Goal: Task Accomplishment & Management: Complete application form

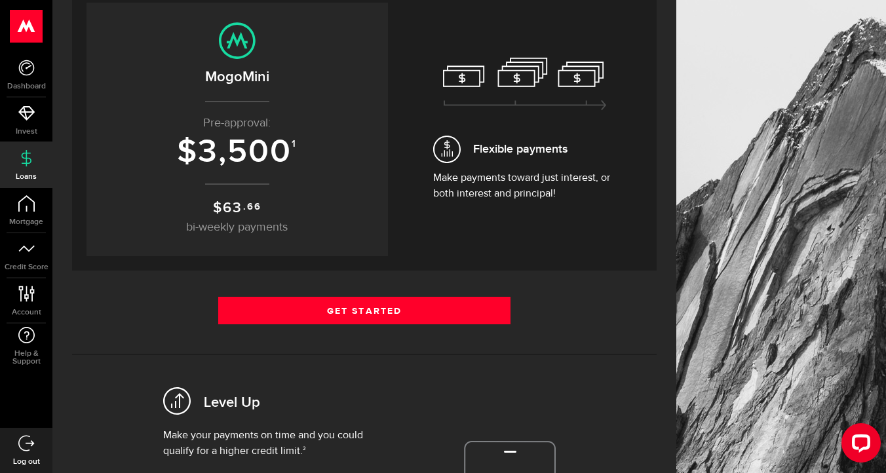
scroll to position [168, 0]
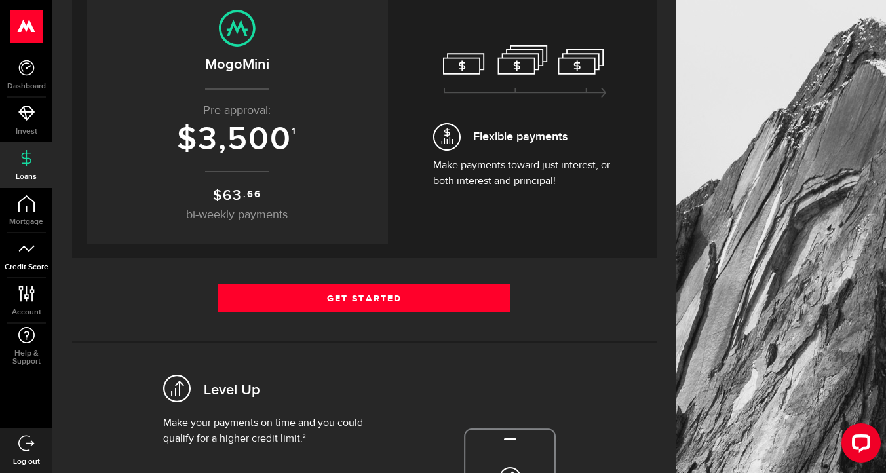
click at [30, 254] on icon at bounding box center [26, 249] width 16 height 16
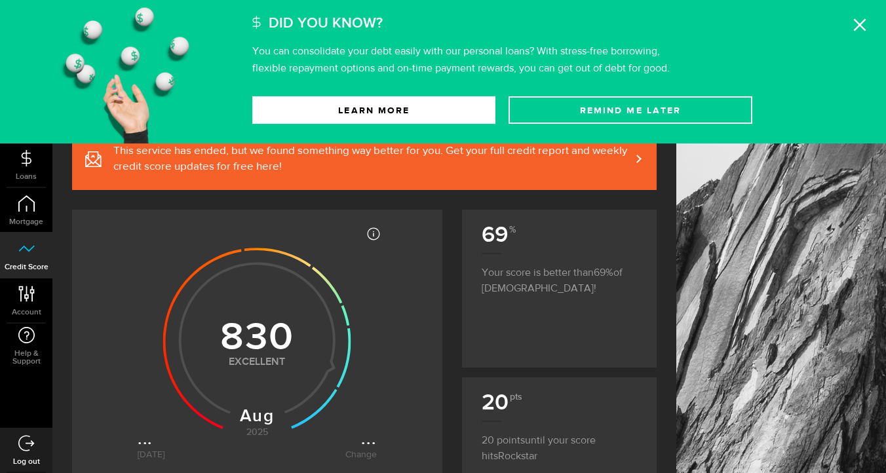
click at [858, 24] on use at bounding box center [860, 25] width 12 height 12
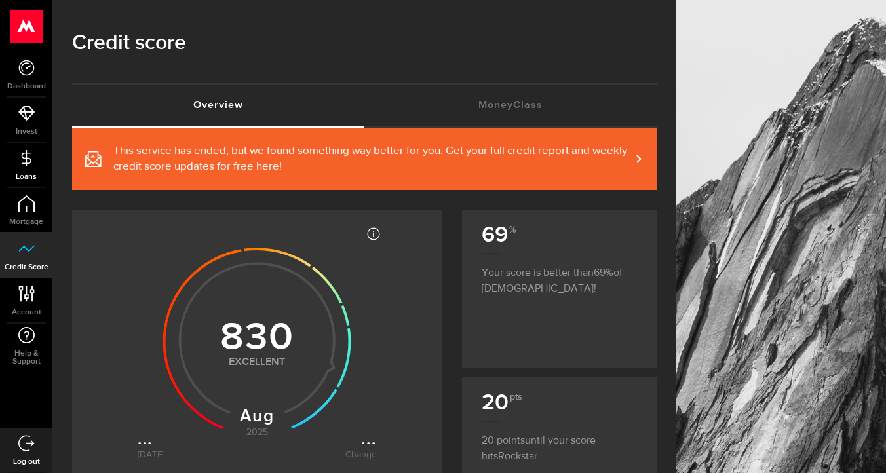
click at [27, 149] on link "Loans" at bounding box center [26, 165] width 52 height 45
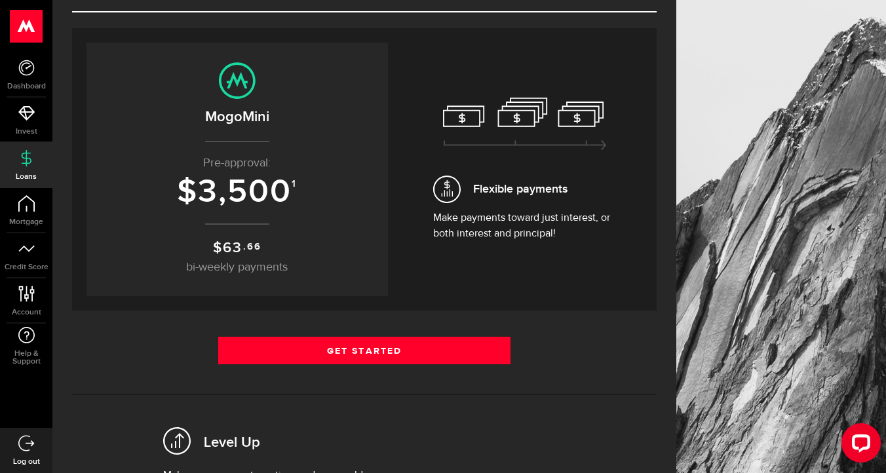
scroll to position [116, 0]
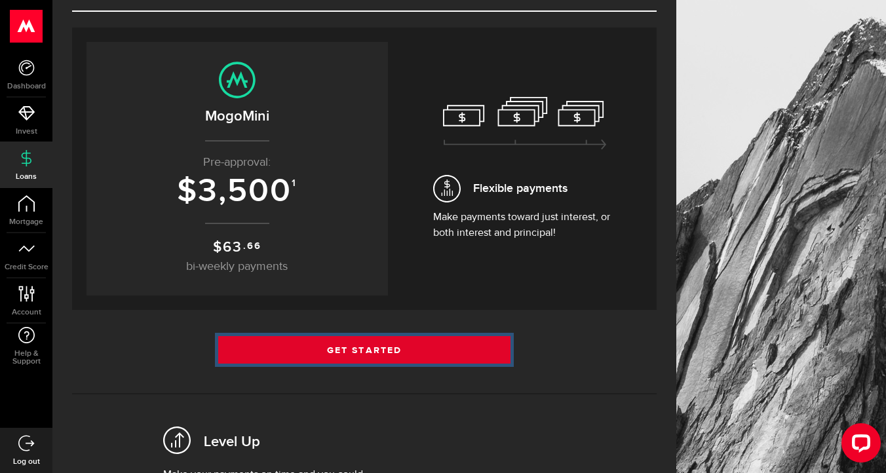
click at [384, 351] on link "Get Started" at bounding box center [364, 350] width 292 height 28
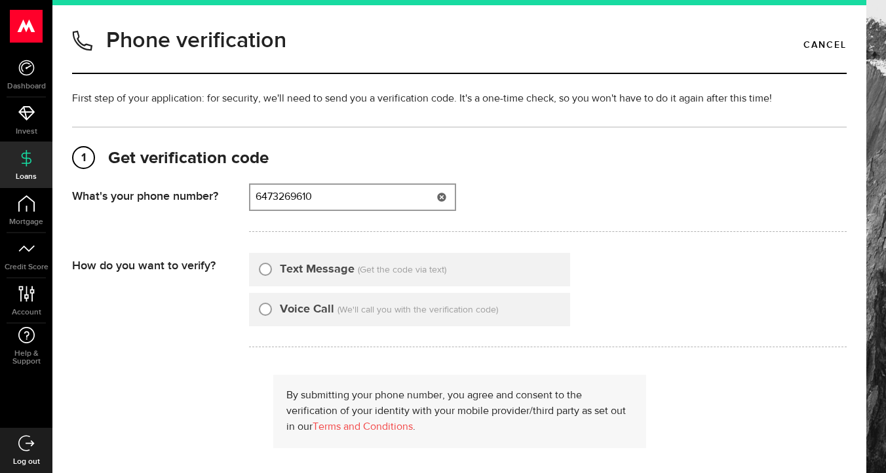
type input "6473269610"
click at [263, 266] on input "Text Message" at bounding box center [265, 267] width 13 height 13
radio input "true"
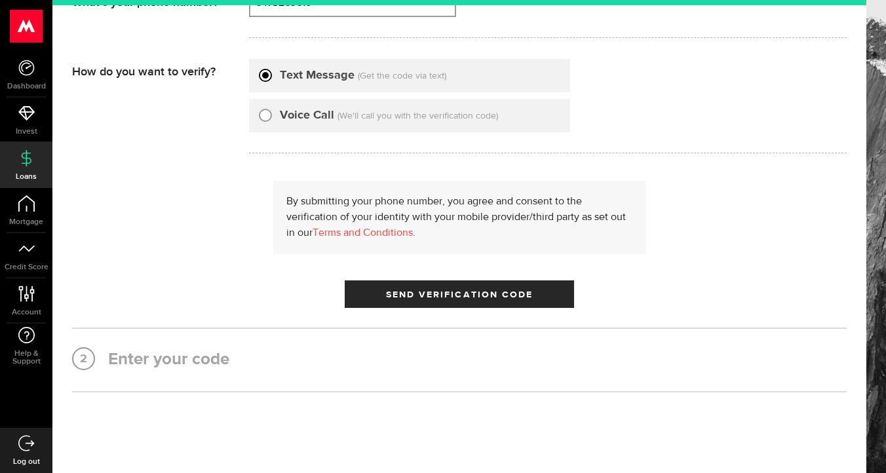
scroll to position [244, 0]
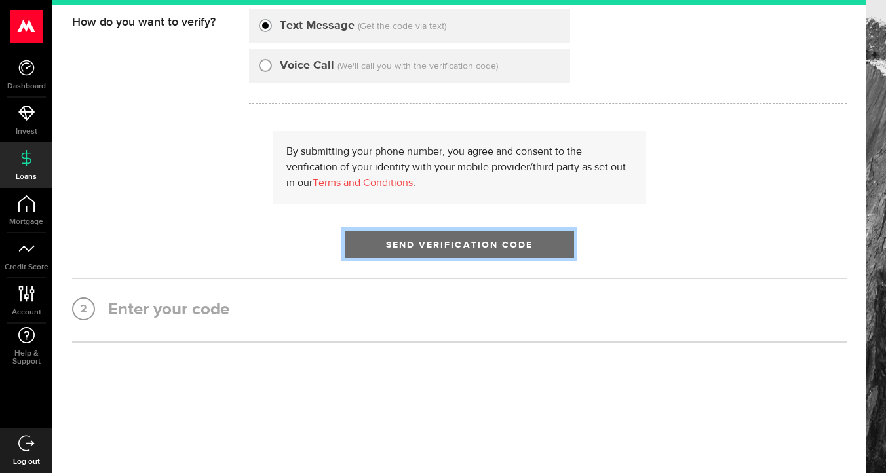
click at [464, 244] on span "submit" at bounding box center [459, 247] width 17 height 17
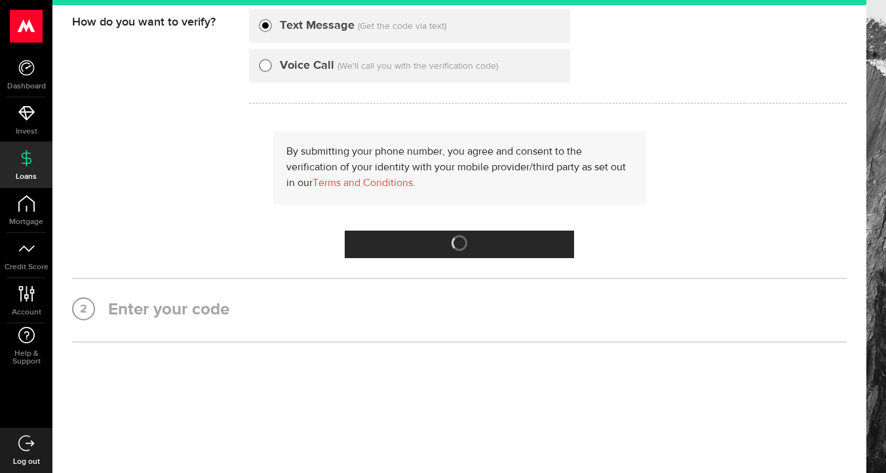
scroll to position [0, 0]
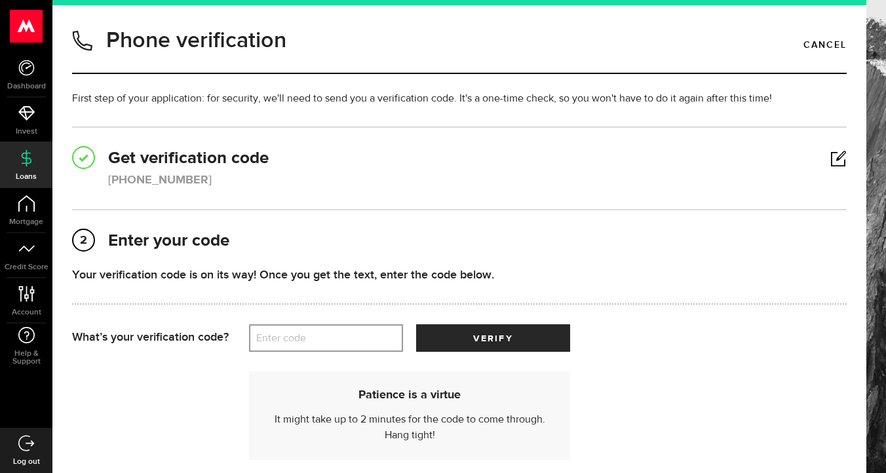
click at [311, 338] on label "Enter code" at bounding box center [326, 338] width 154 height 27
click at [311, 338] on input "Enter code" at bounding box center [326, 338] width 154 height 28
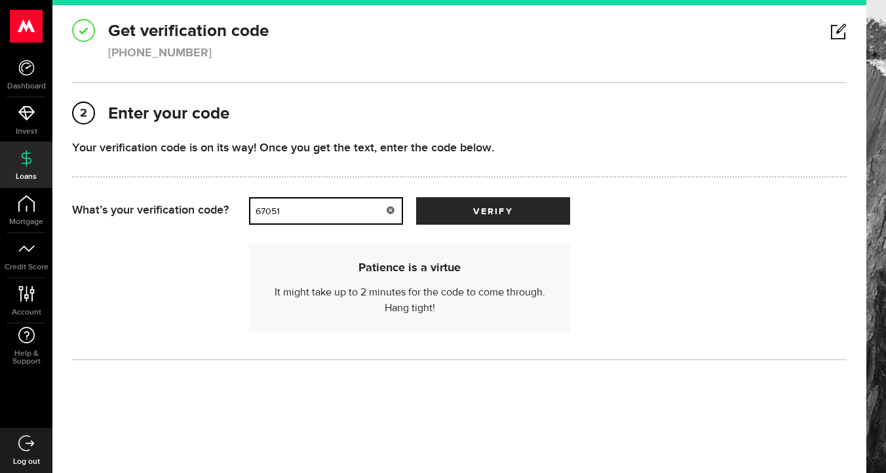
scroll to position [141, 0]
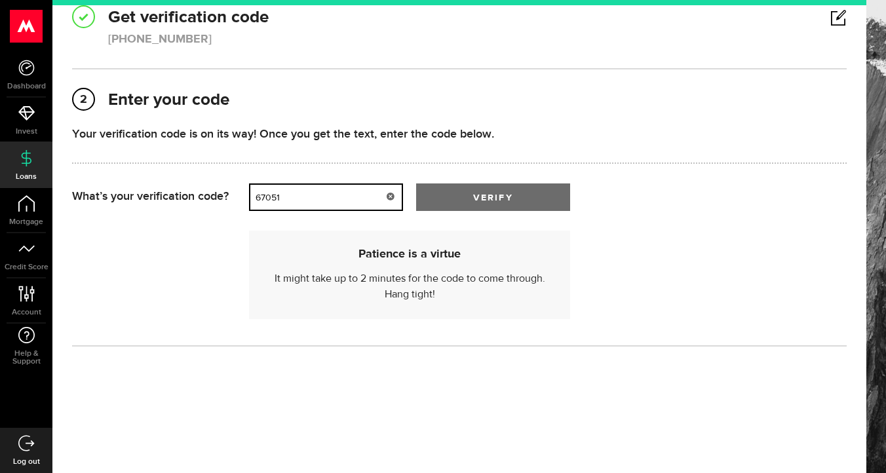
type input "67051"
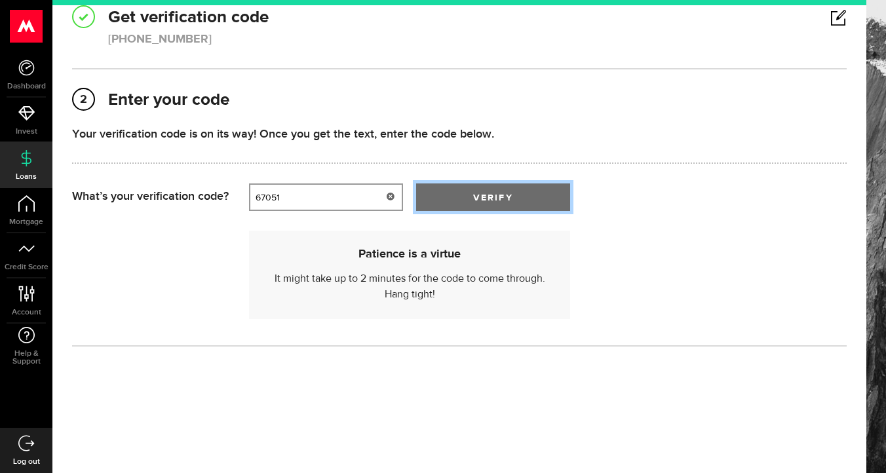
click at [514, 199] on button "verify" at bounding box center [493, 198] width 154 height 28
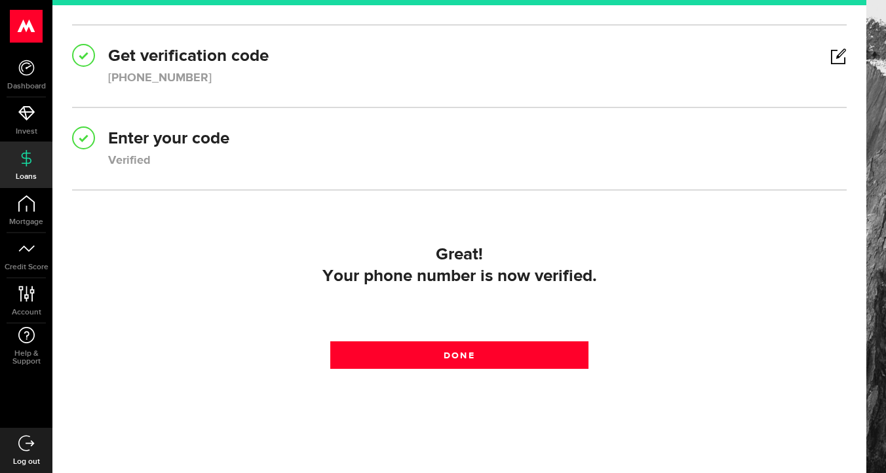
scroll to position [113, 0]
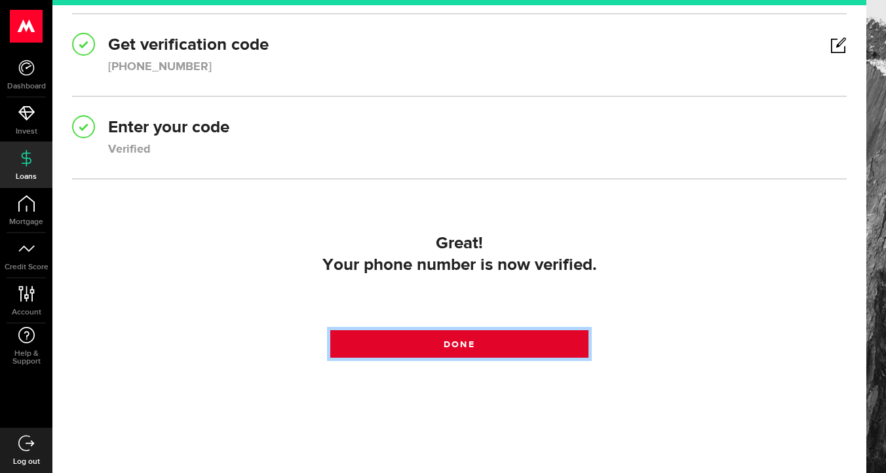
click at [449, 341] on span "Done" at bounding box center [459, 344] width 31 height 9
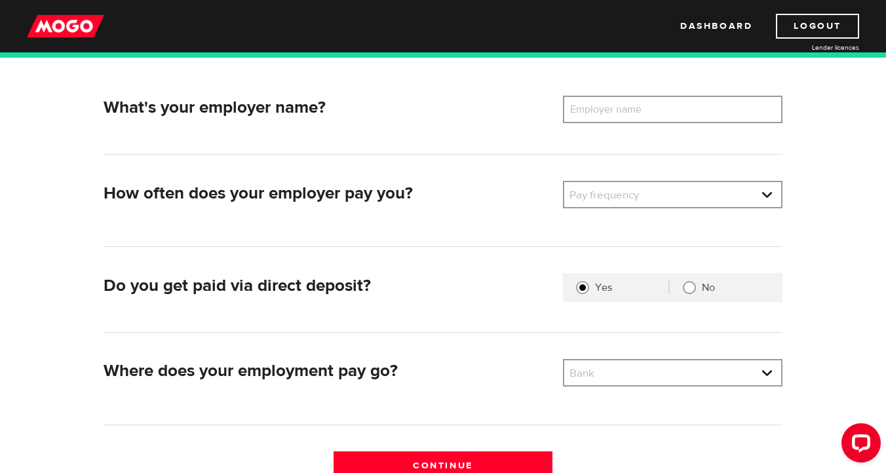
scroll to position [186, 0]
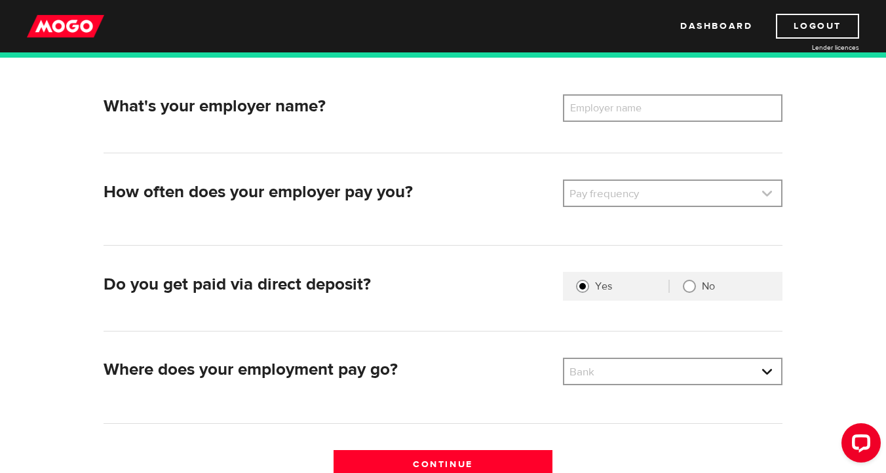
click at [634, 194] on link at bounding box center [672, 193] width 217 height 25
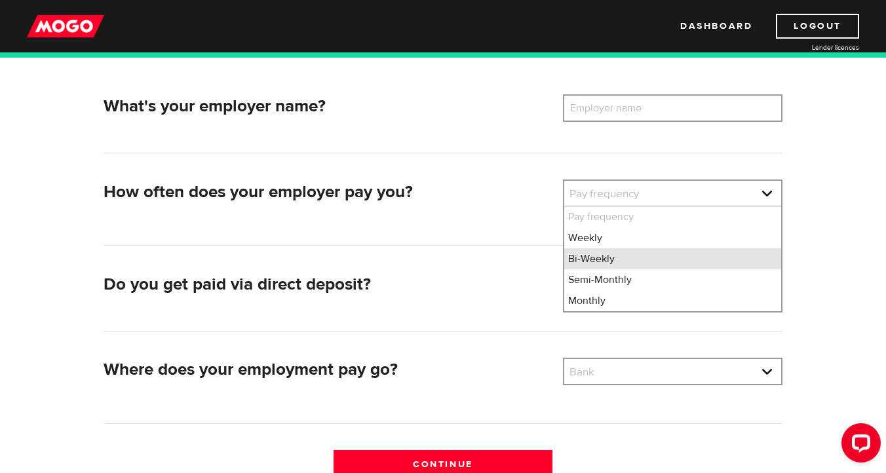
click at [610, 252] on li "Bi-Weekly" at bounding box center [672, 258] width 217 height 21
select select "2"
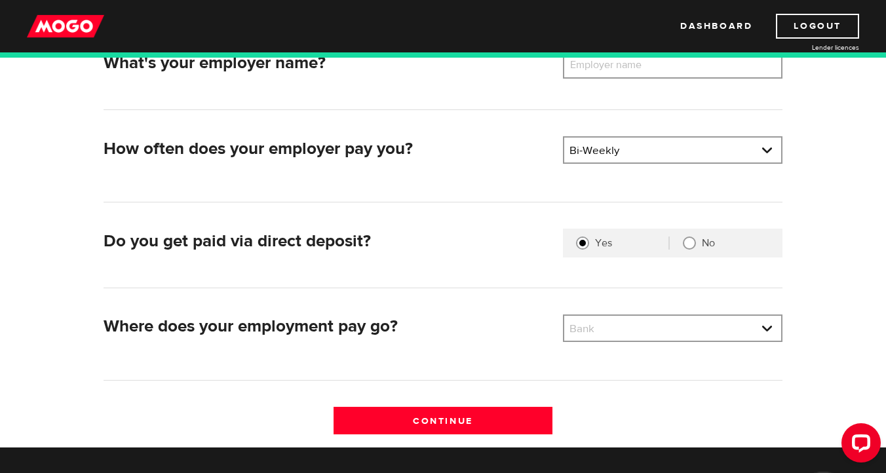
scroll to position [277, 0]
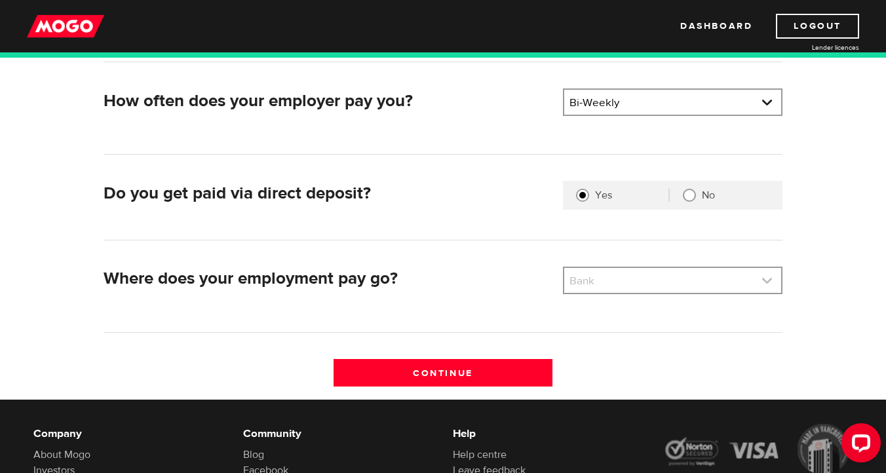
click at [625, 289] on link at bounding box center [672, 280] width 217 height 25
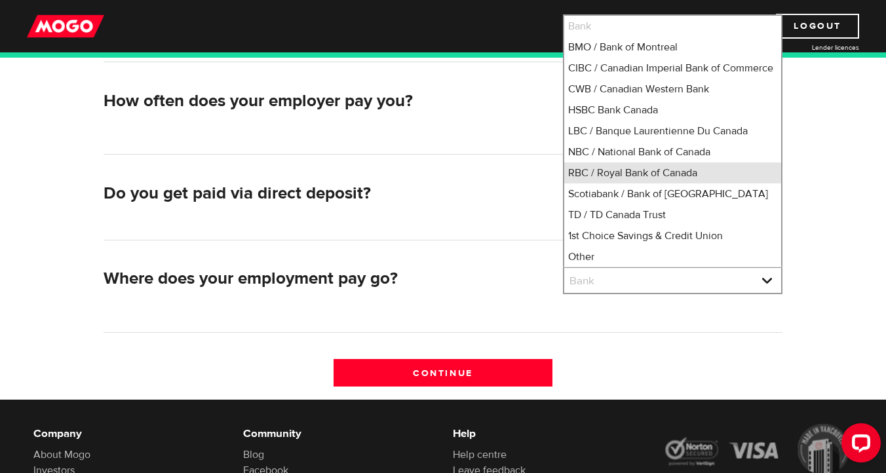
scroll to position [16, 0]
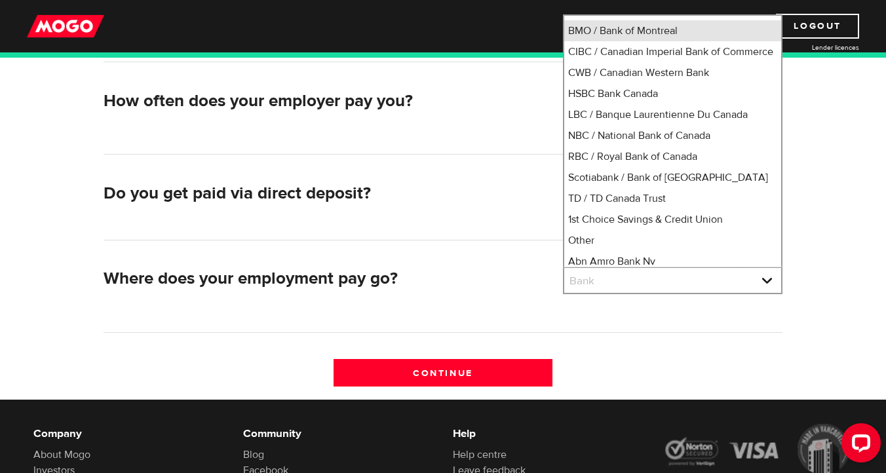
click at [696, 33] on li "BMO / Bank of Montreal" at bounding box center [672, 30] width 217 height 21
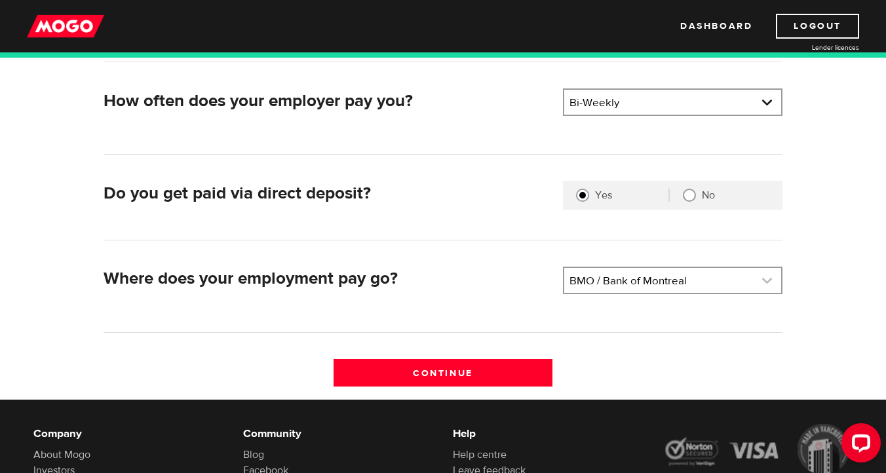
click at [653, 275] on link at bounding box center [672, 280] width 217 height 25
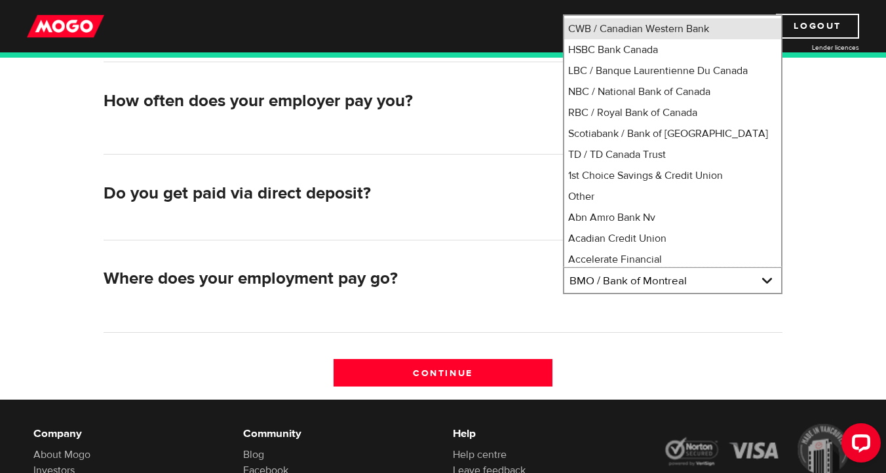
scroll to position [77, 0]
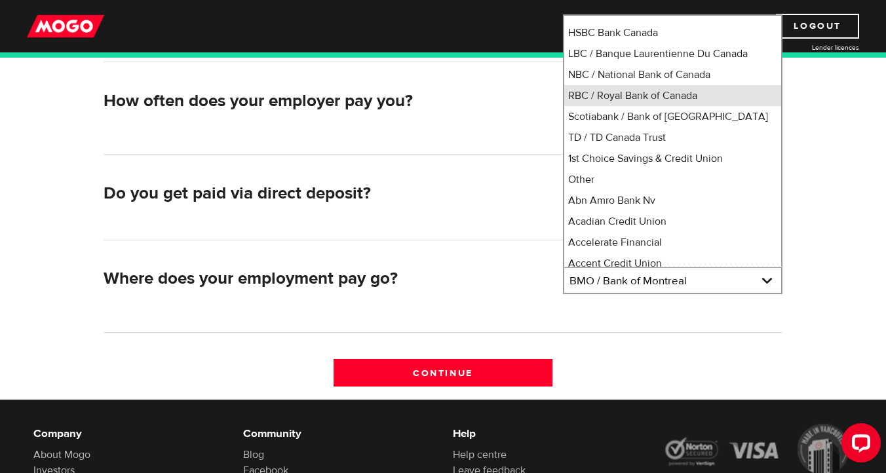
click at [678, 106] on li "RBC / Royal Bank of Canada" at bounding box center [672, 95] width 217 height 21
select select "8"
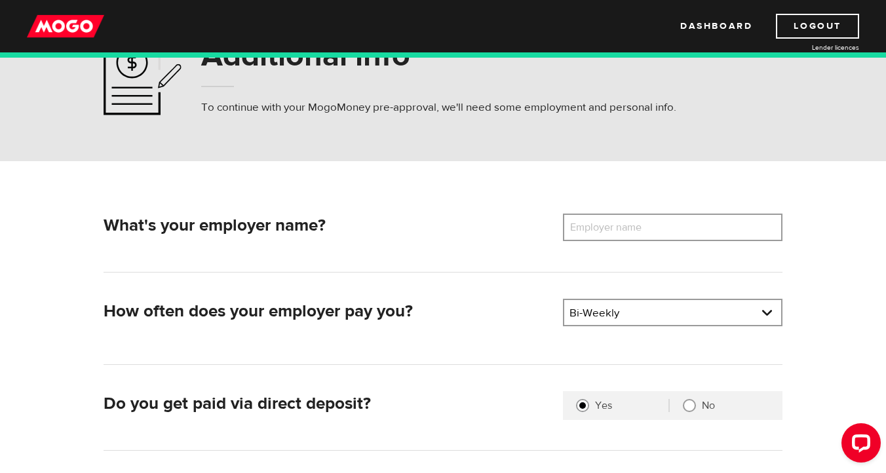
scroll to position [32, 0]
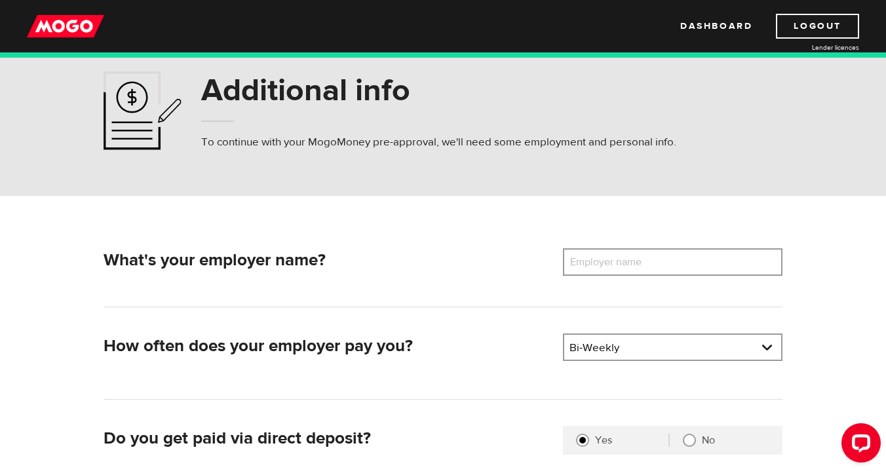
click at [634, 252] on label "Employer name" at bounding box center [616, 262] width 106 height 28
click at [634, 252] on input "Employer name" at bounding box center [673, 262] width 220 height 28
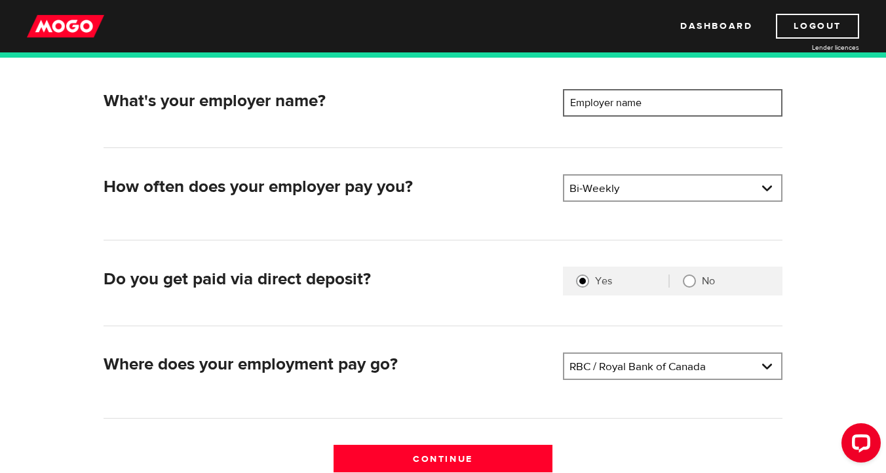
scroll to position [0, 0]
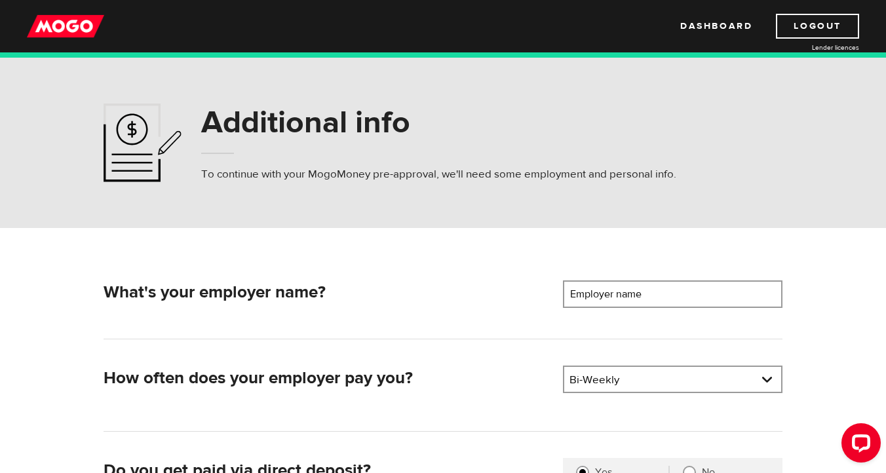
click at [653, 285] on label "Employer name" at bounding box center [616, 295] width 106 height 28
click at [653, 285] on input "Employer name" at bounding box center [673, 295] width 220 height 28
click at [653, 294] on label "Employer name" at bounding box center [616, 295] width 106 height 28
click at [653, 294] on input "Employer name" at bounding box center [673, 295] width 220 height 28
click at [595, 293] on label "Employer name" at bounding box center [616, 295] width 106 height 28
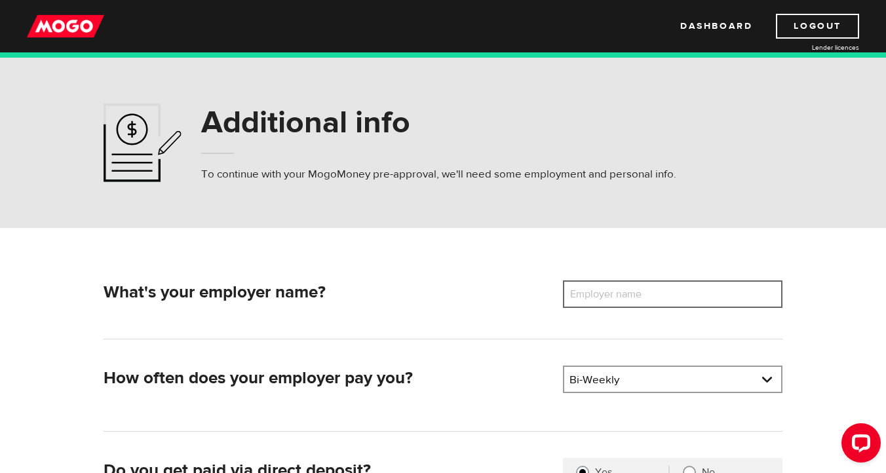
click at [595, 293] on input "Employer name" at bounding box center [673, 295] width 220 height 28
type input "Napoleon"
click at [824, 288] on div "What's your employer name? Employer name Please enter your employer's name Napo…" at bounding box center [443, 452] width 839 height 448
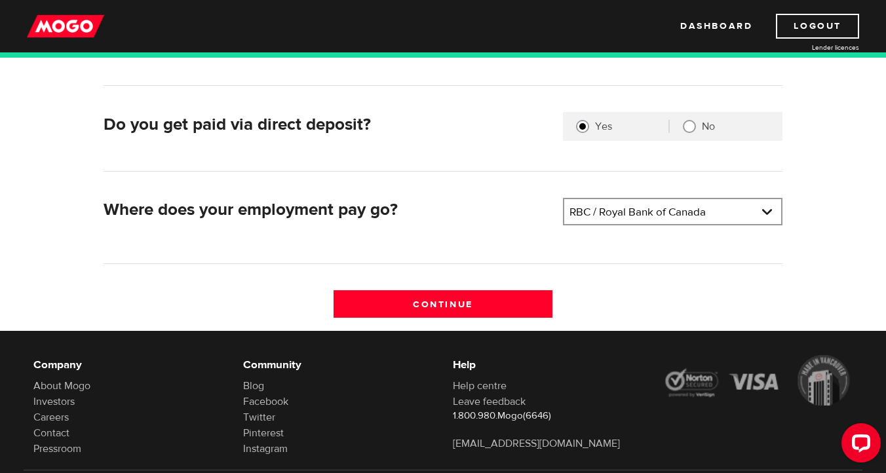
scroll to position [347, 0]
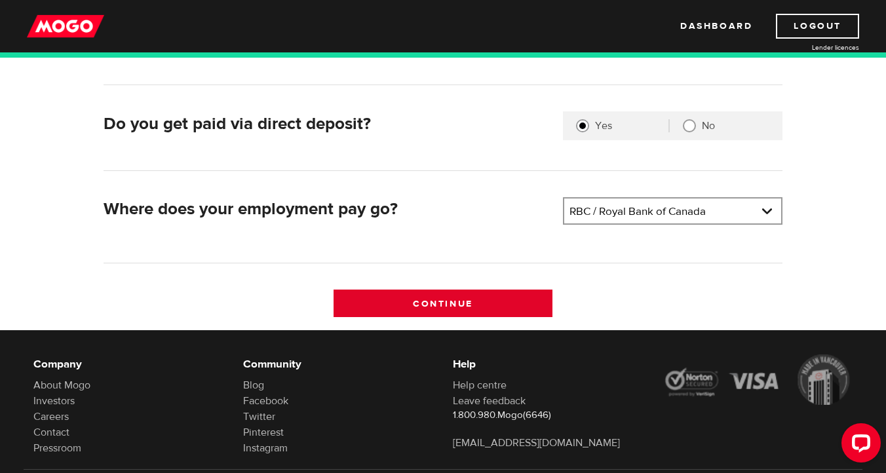
click at [450, 307] on input "Continue" at bounding box center [444, 304] width 220 height 28
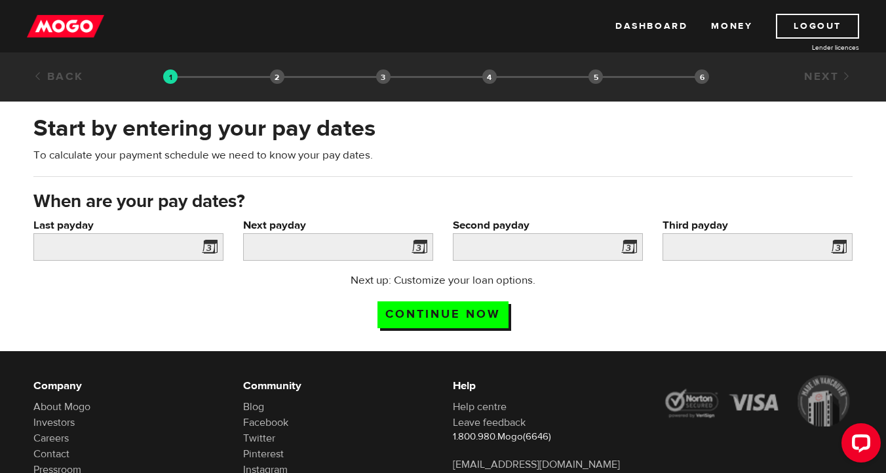
click at [209, 245] on span at bounding box center [207, 249] width 20 height 21
click at [150, 246] on input "Last payday" at bounding box center [128, 247] width 190 height 28
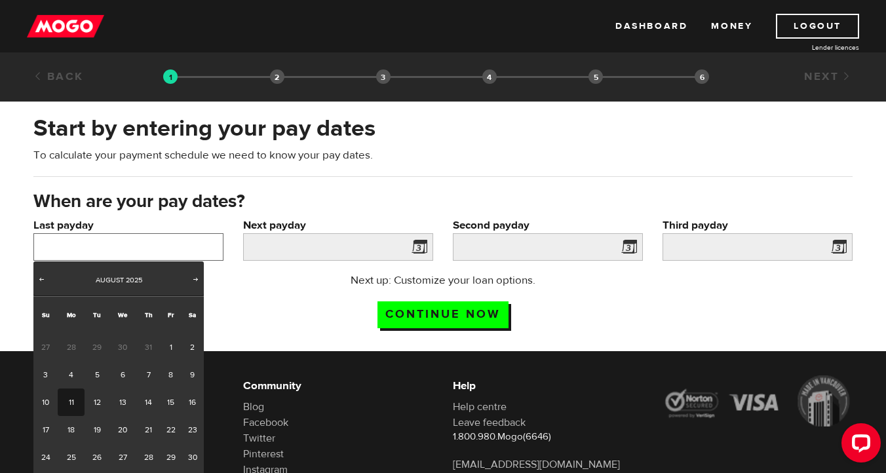
scroll to position [14, 0]
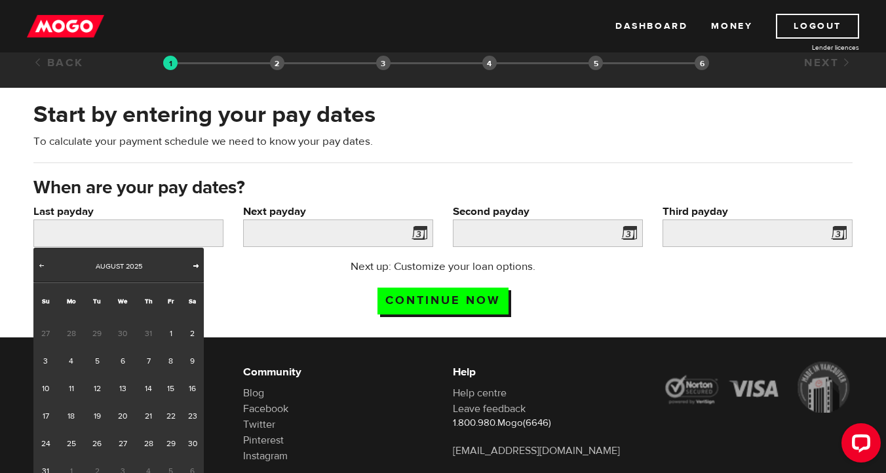
click at [197, 264] on span "Next" at bounding box center [196, 265] width 10 height 10
click at [171, 361] on link "12" at bounding box center [171, 361] width 20 height 28
type input "2025/09/12"
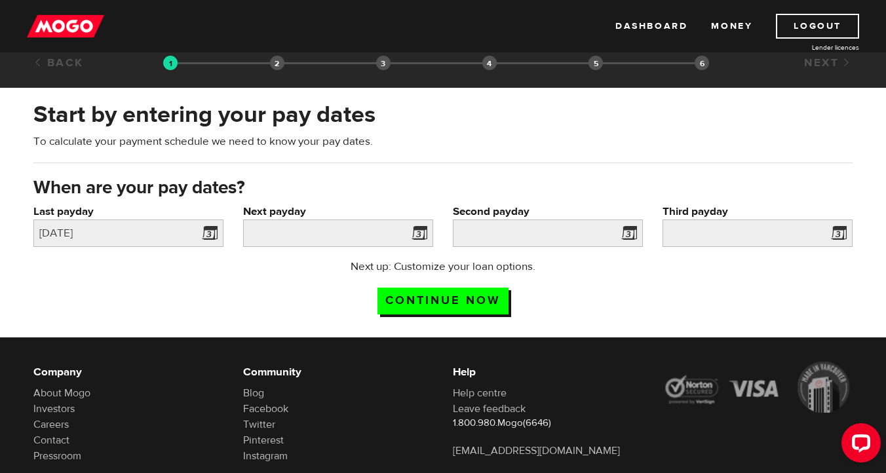
click at [419, 229] on span at bounding box center [417, 235] width 20 height 21
click at [397, 235] on input "Next payday" at bounding box center [338, 234] width 190 height 28
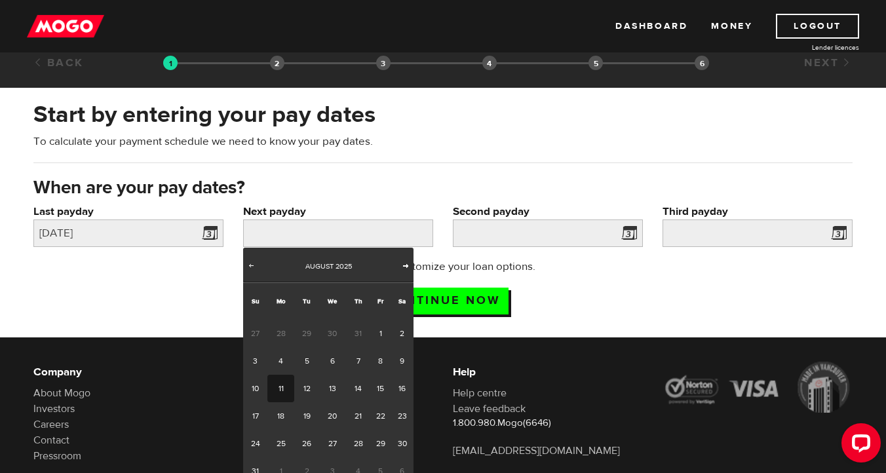
click at [406, 264] on span "Next" at bounding box center [405, 265] width 10 height 10
click at [254, 391] on link "12" at bounding box center [255, 389] width 24 height 28
type input "2025/10/12"
type input "2025/10/26"
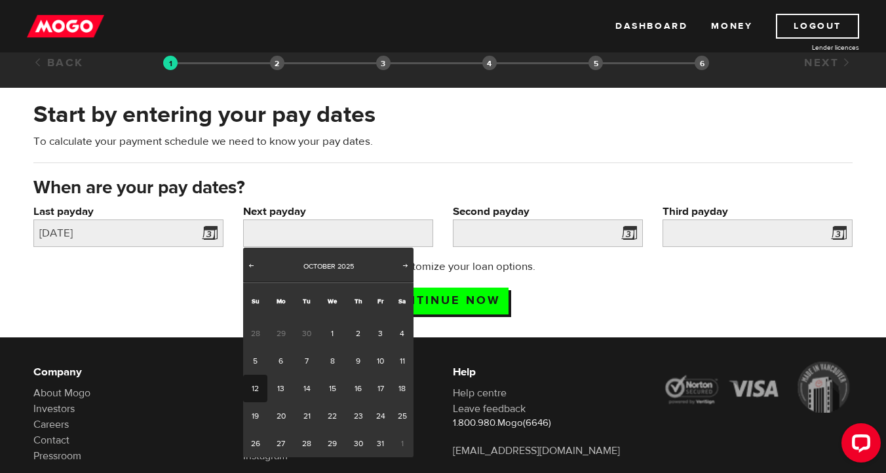
type input "2025/11/9"
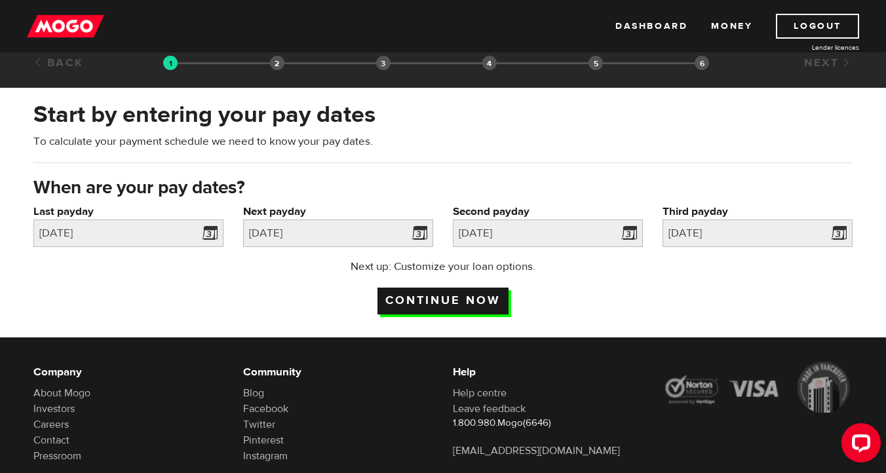
click at [470, 297] on input "Continue now" at bounding box center [443, 301] width 131 height 27
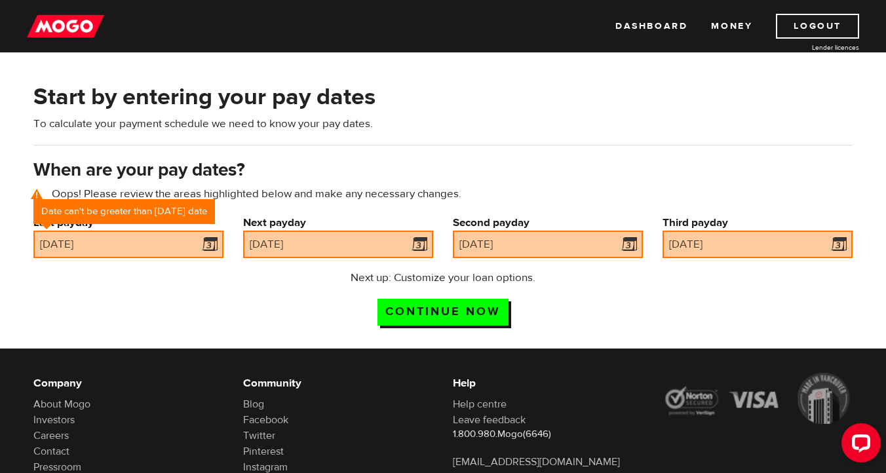
scroll to position [60, 0]
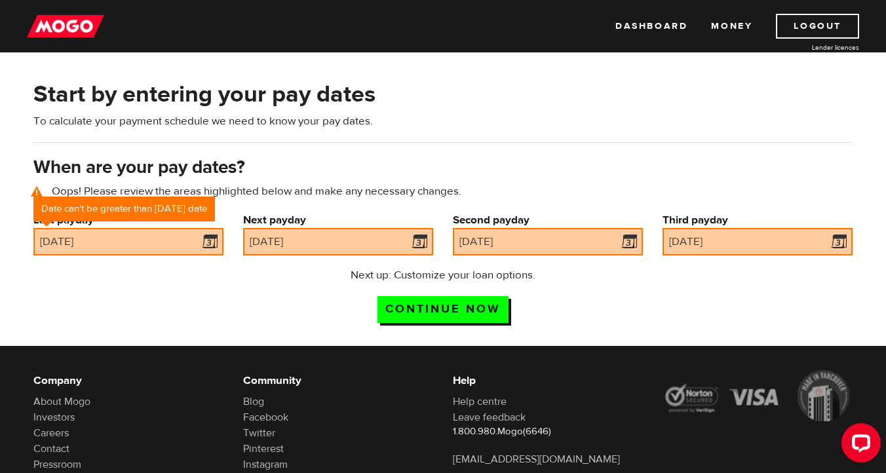
click at [470, 153] on div "Start by entering your pay dates To calculate your payment schedule we need to …" at bounding box center [443, 117] width 839 height 77
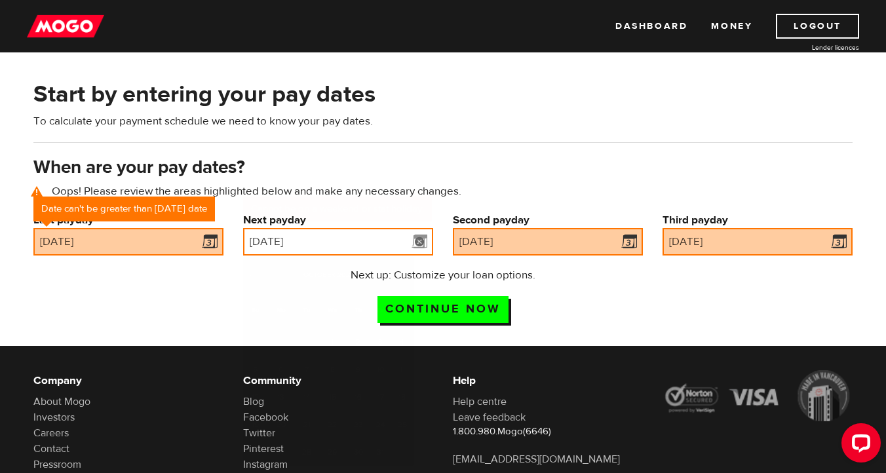
click at [289, 247] on input "2025/10/12" at bounding box center [338, 242] width 190 height 28
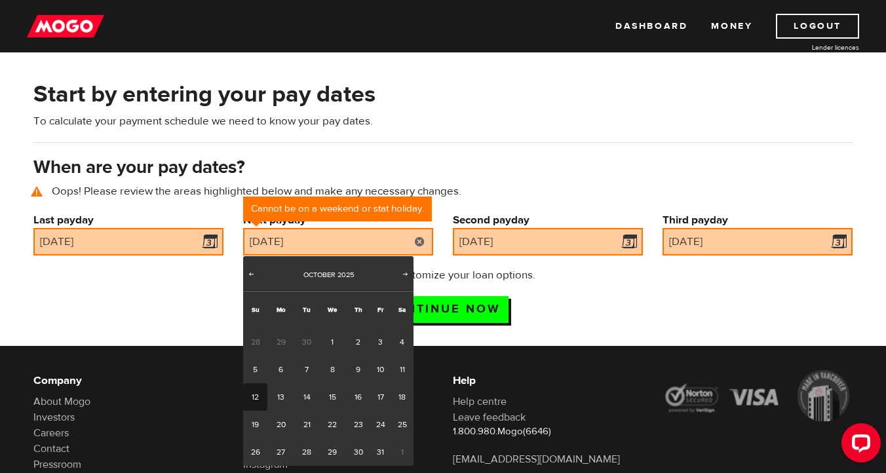
click at [255, 397] on link "12" at bounding box center [255, 397] width 24 height 28
type input "2025/11/9"
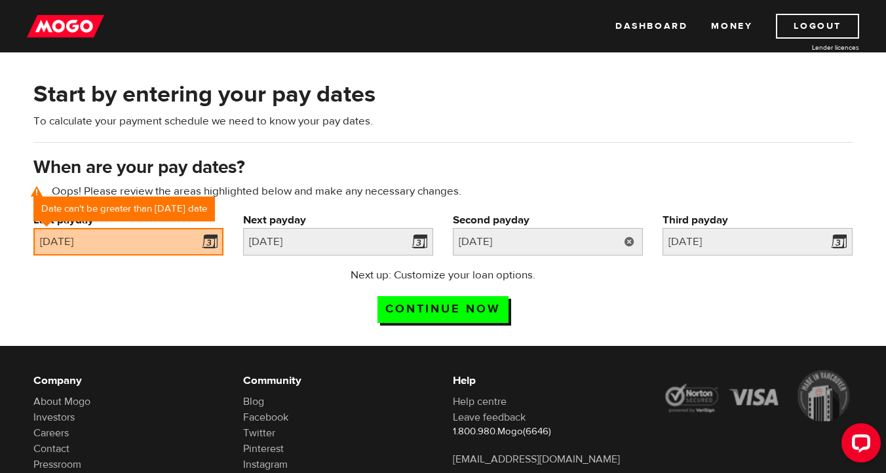
click at [632, 243] on link at bounding box center [629, 242] width 27 height 28
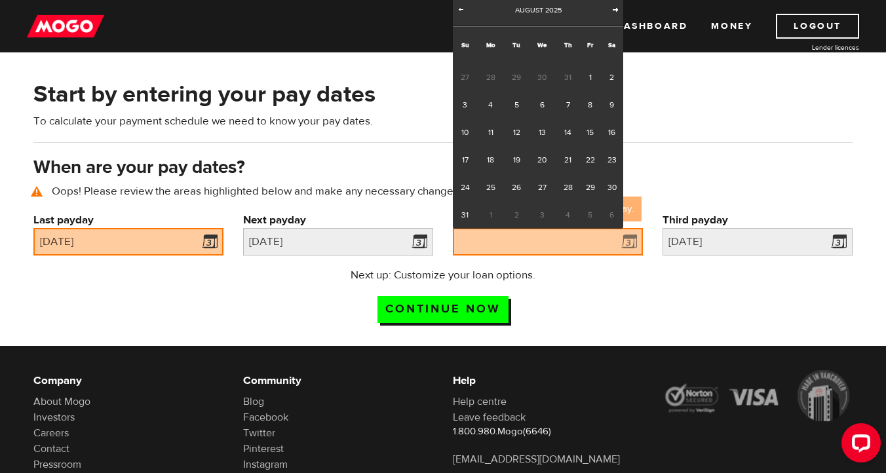
click at [619, 10] on span "Next" at bounding box center [615, 9] width 10 height 10
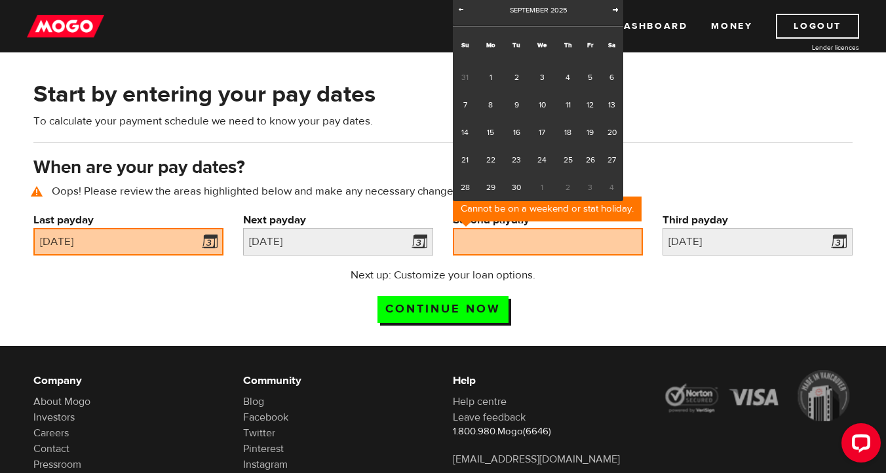
click at [619, 10] on span "Next" at bounding box center [615, 9] width 10 height 10
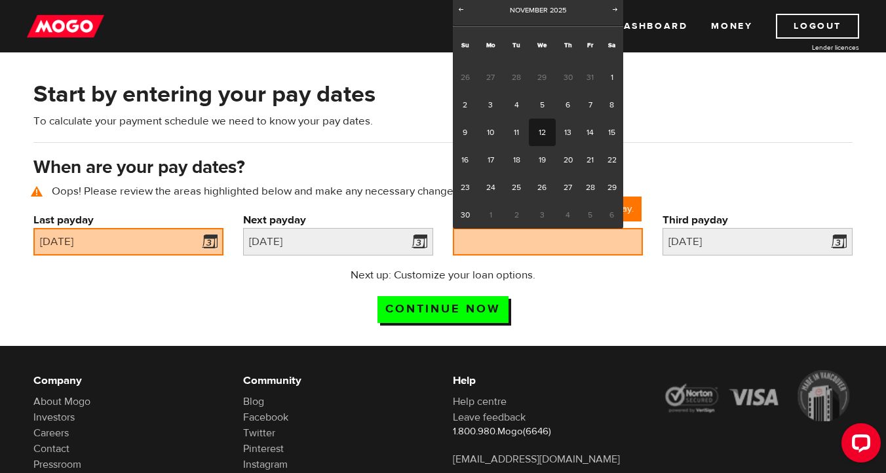
click at [539, 134] on link "12" at bounding box center [542, 133] width 27 height 28
type input "2025/11/12"
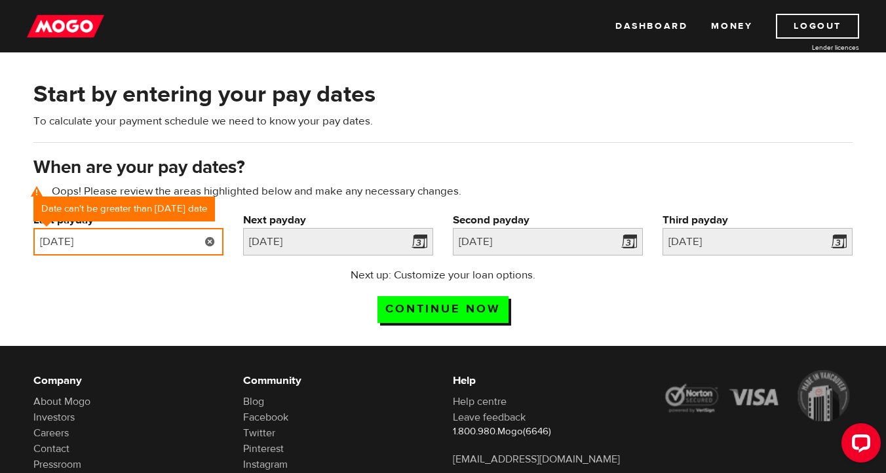
click at [117, 243] on input "2025/09/12" at bounding box center [128, 242] width 190 height 28
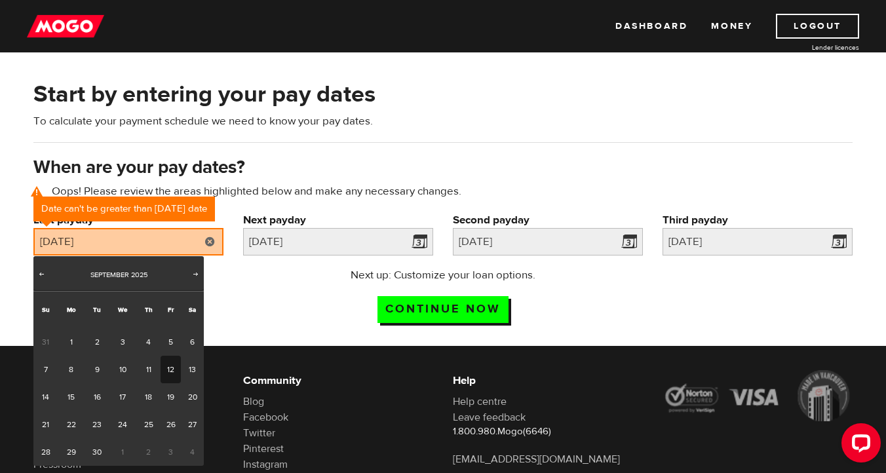
click at [299, 155] on div "When are your pay dates? Oops! Please review the areas highlighted below and ma…" at bounding box center [443, 183] width 839 height 57
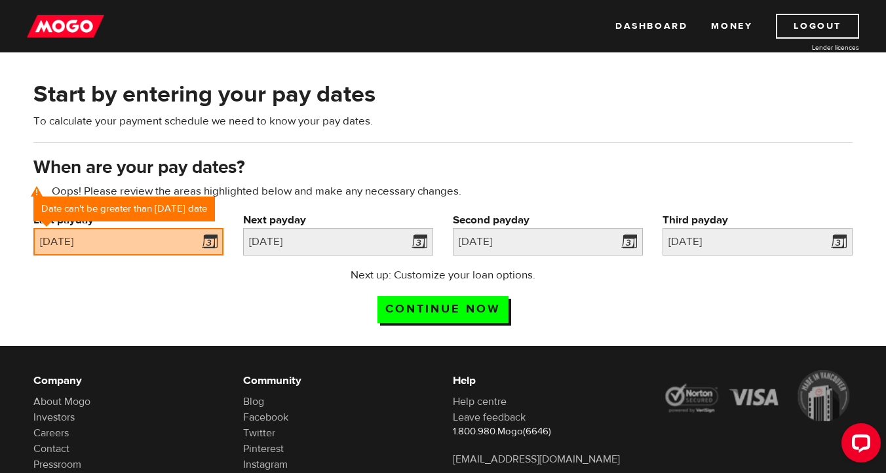
scroll to position [0, 0]
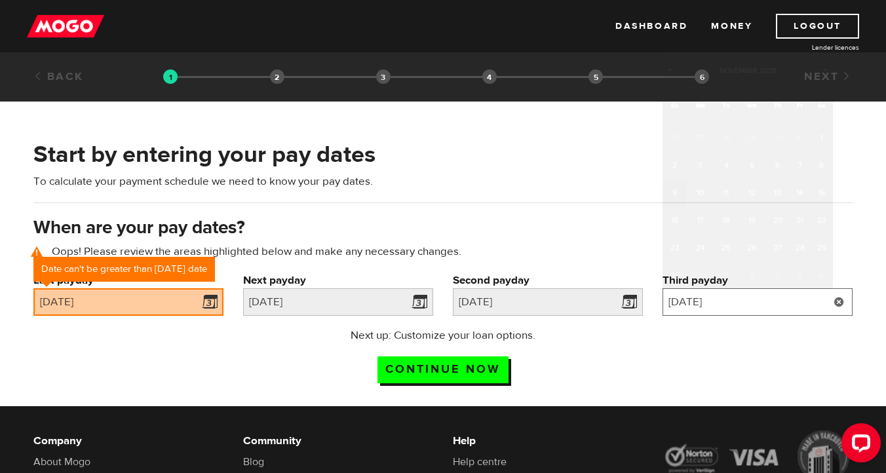
click at [705, 303] on input "2025/11/9" at bounding box center [758, 302] width 190 height 28
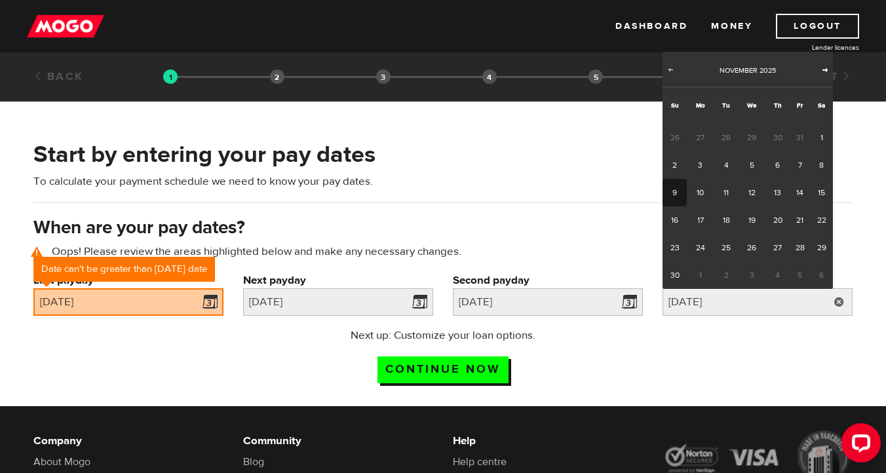
click at [823, 70] on span "Next" at bounding box center [825, 69] width 10 height 10
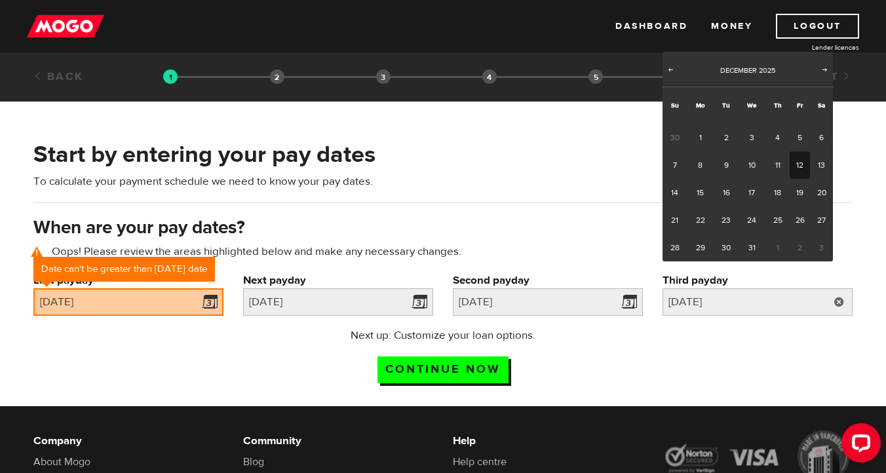
click at [800, 165] on link "12" at bounding box center [800, 165] width 20 height 28
type input "2025/12/12"
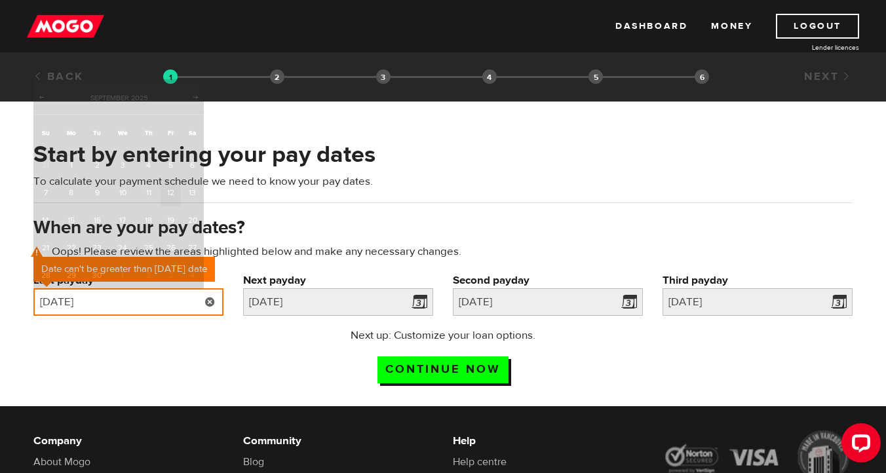
click at [92, 302] on input "2025/09/12" at bounding box center [128, 302] width 190 height 28
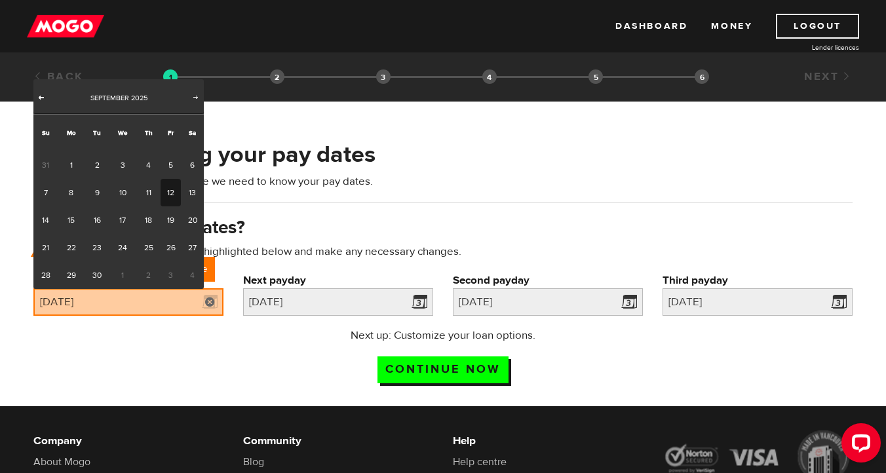
click at [45, 95] on span "Prev" at bounding box center [41, 97] width 10 height 10
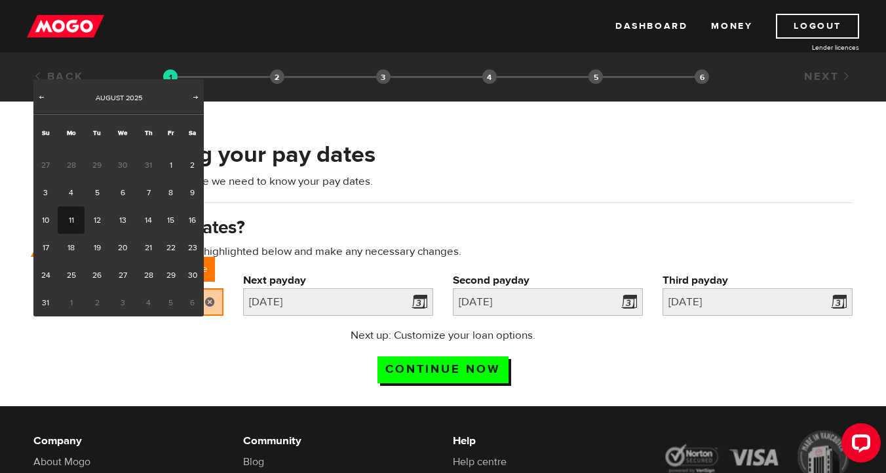
click at [73, 221] on link "11" at bounding box center [71, 220] width 27 height 28
type input "[DATE]"
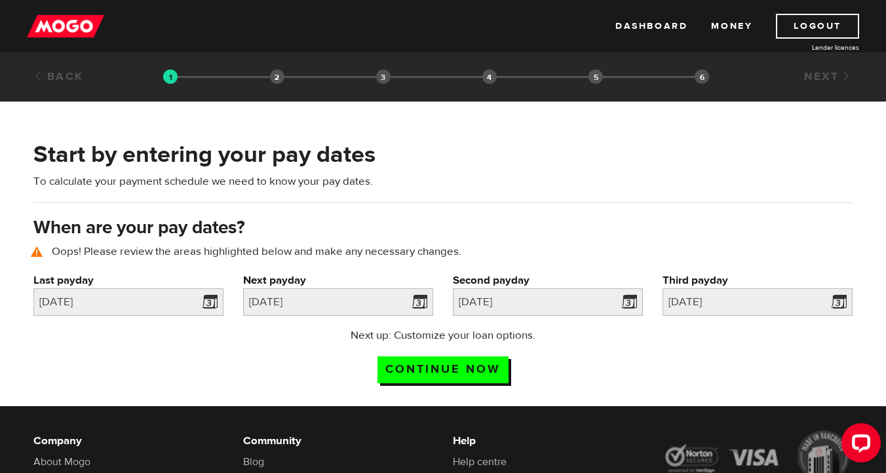
click at [520, 212] on div "Start by entering your pay dates To calculate your payment schedule we need to …" at bounding box center [443, 177] width 839 height 77
click at [463, 370] on input "Continue now" at bounding box center [443, 370] width 131 height 27
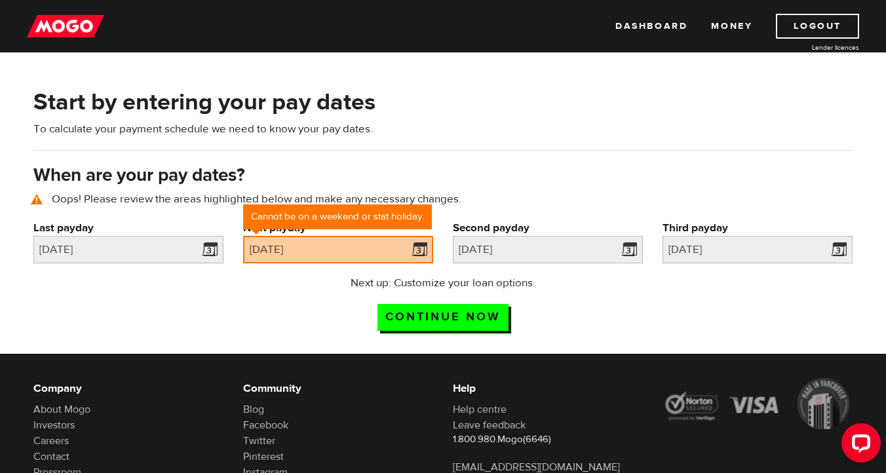
scroll to position [60, 0]
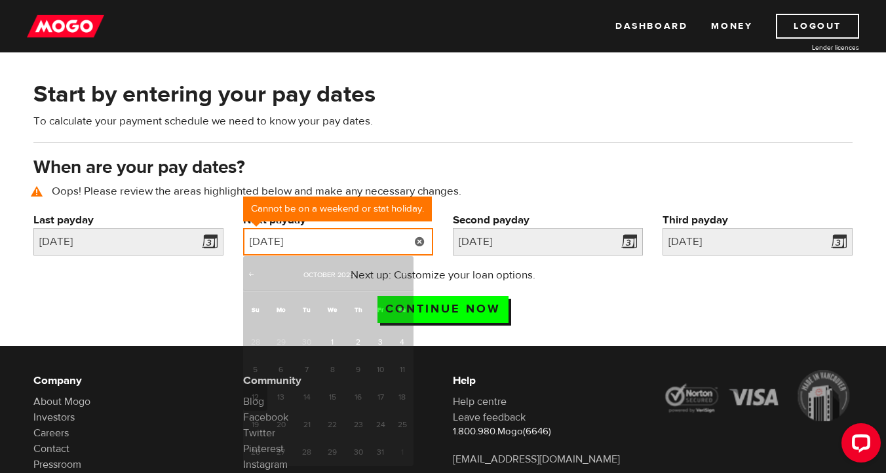
click at [364, 246] on input "[DATE]" at bounding box center [338, 242] width 190 height 28
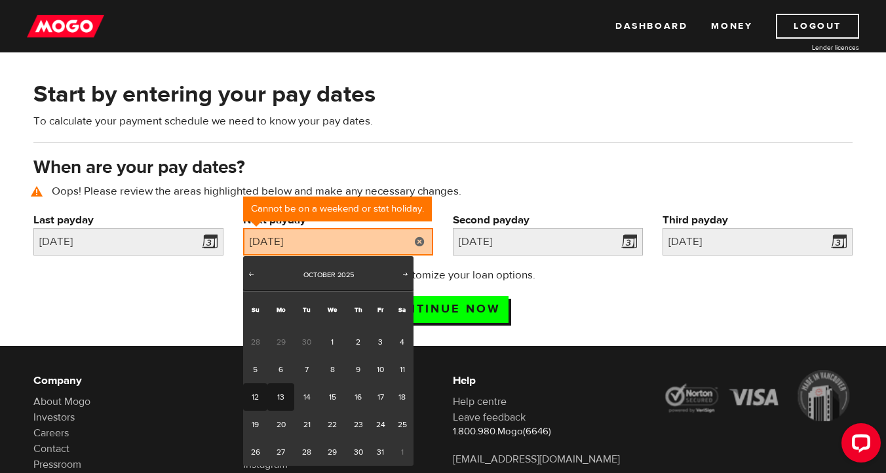
click at [282, 395] on link "13" at bounding box center [280, 397] width 27 height 28
type input "[DATE]"
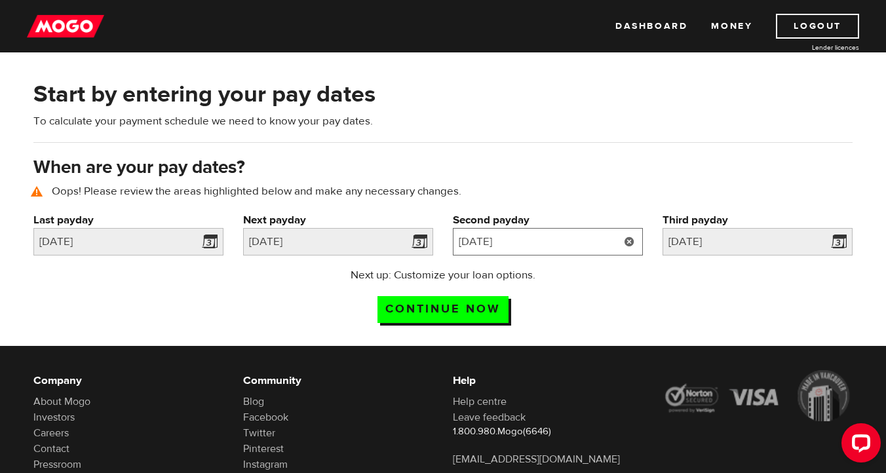
click at [524, 245] on input "[DATE]" at bounding box center [548, 242] width 190 height 28
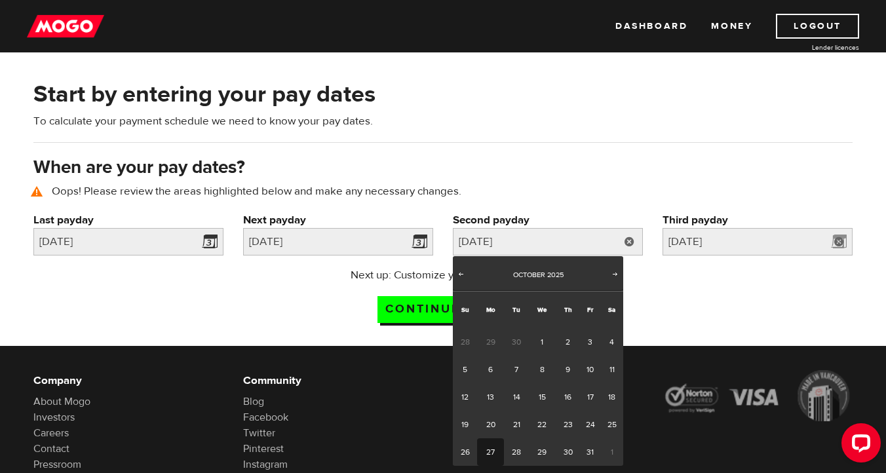
click at [747, 227] on label "Third payday" at bounding box center [758, 220] width 190 height 16
click at [747, 228] on input "[DATE]" at bounding box center [758, 242] width 190 height 28
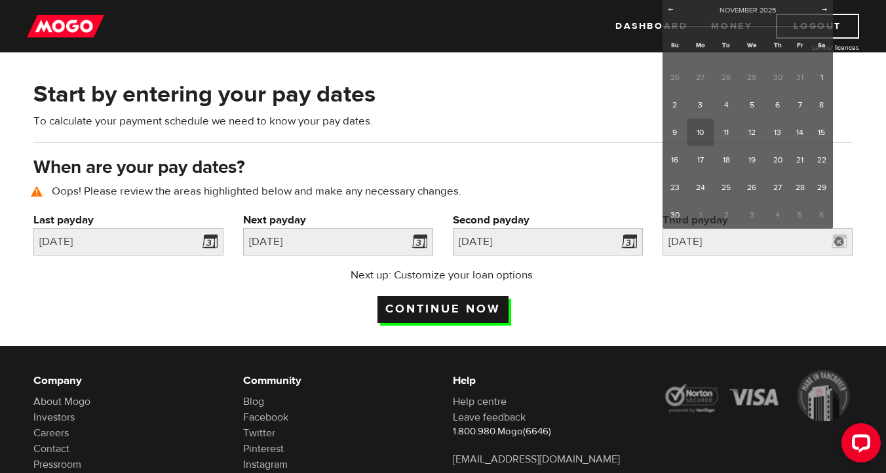
click at [484, 309] on input "Continue now" at bounding box center [443, 309] width 131 height 27
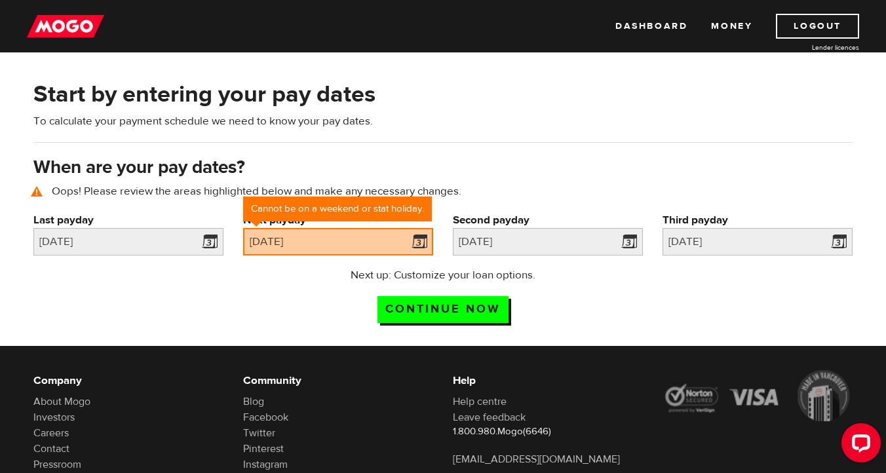
scroll to position [60, 0]
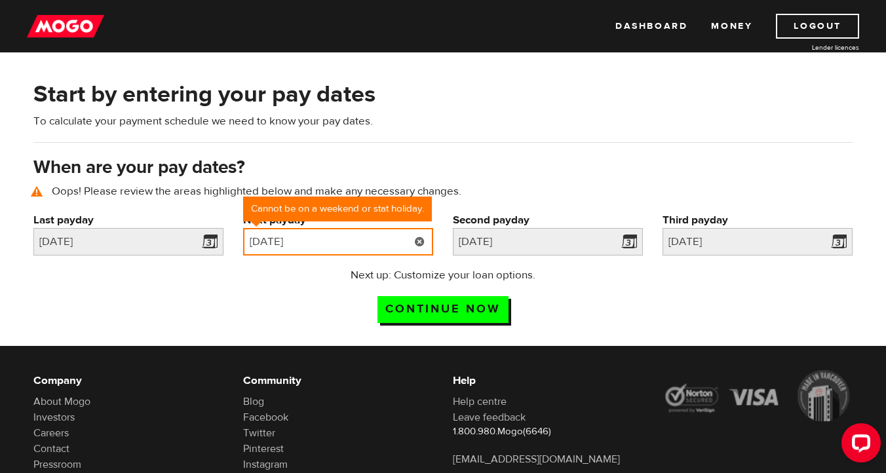
click at [357, 240] on input "[DATE]" at bounding box center [338, 242] width 190 height 28
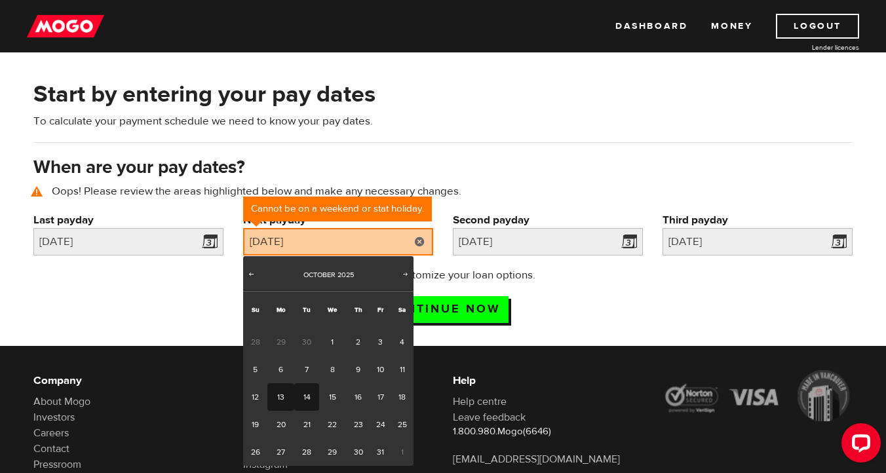
click at [309, 395] on link "14" at bounding box center [306, 397] width 24 height 28
type input "[DATE]"
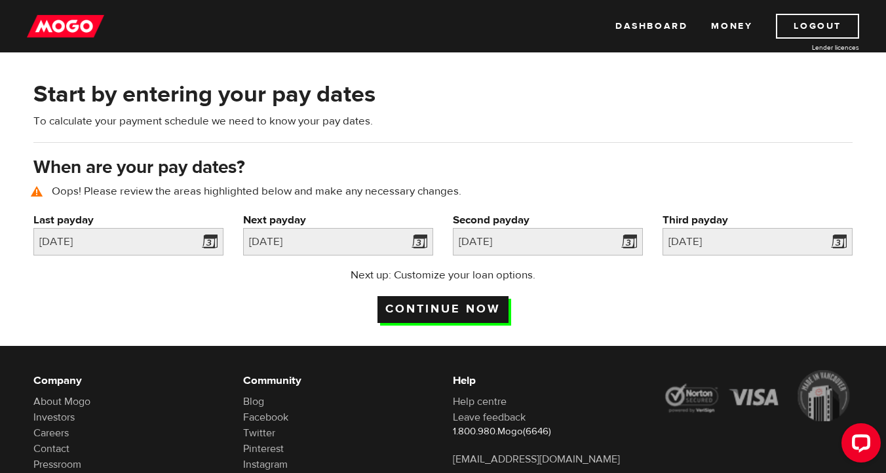
click at [463, 313] on input "Continue now" at bounding box center [443, 309] width 131 height 27
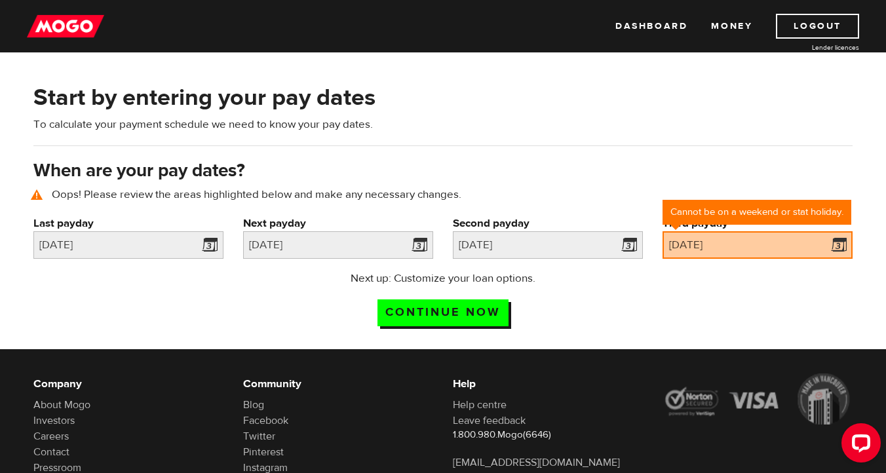
scroll to position [60, 0]
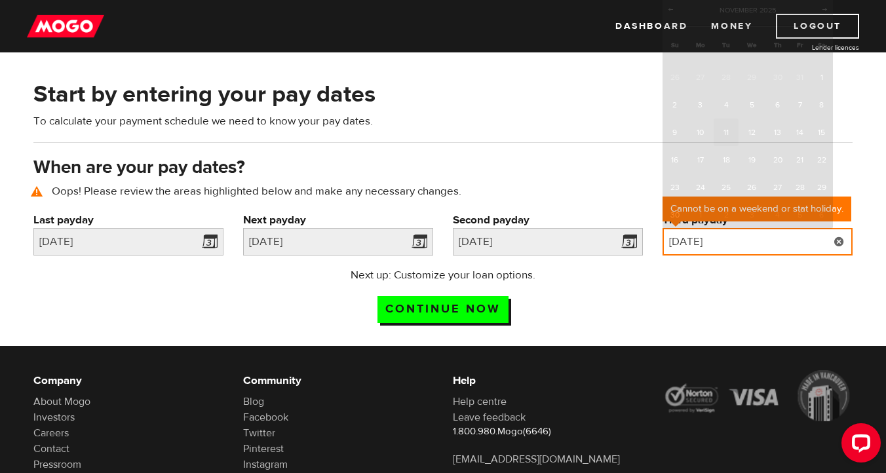
click at [742, 245] on input "2025/11/11" at bounding box center [758, 242] width 190 height 28
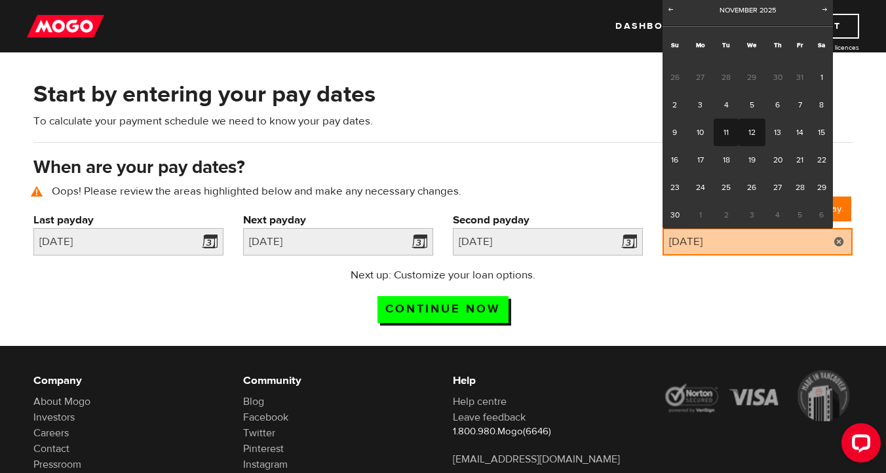
click at [757, 129] on link "12" at bounding box center [752, 133] width 27 height 28
type input "2025/11/12"
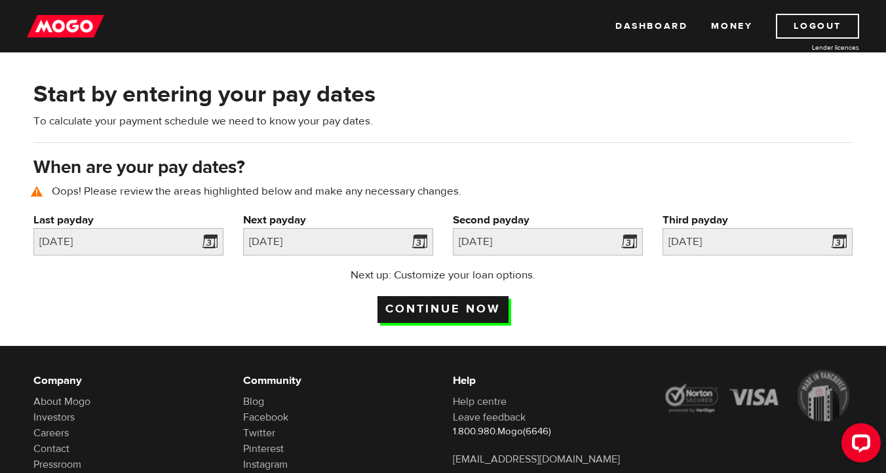
click at [422, 304] on input "Continue now" at bounding box center [443, 309] width 131 height 27
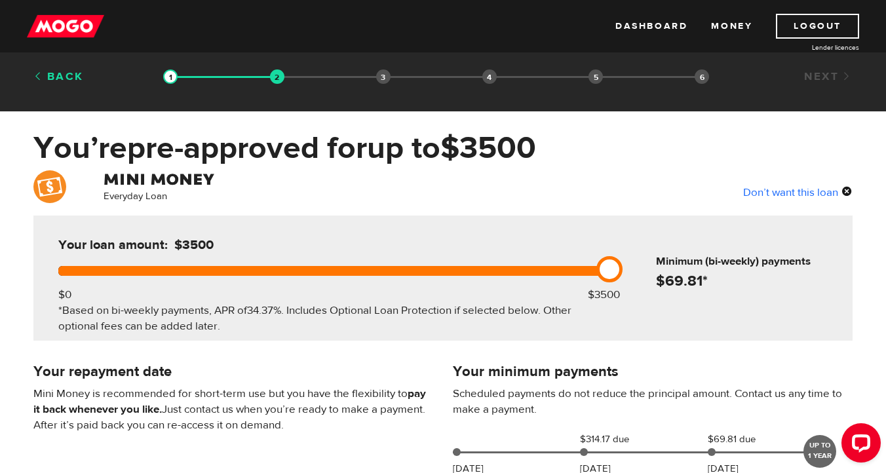
click at [68, 75] on link "Back" at bounding box center [58, 76] width 50 height 14
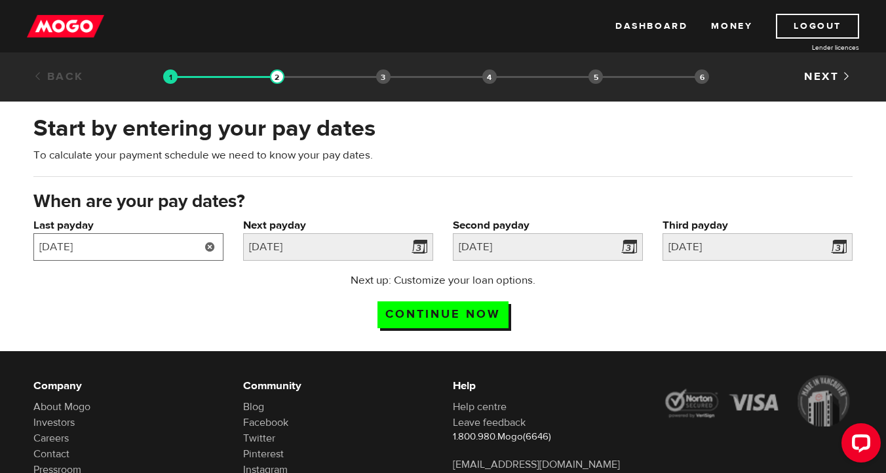
click at [102, 248] on input "2025/08/11" at bounding box center [128, 247] width 190 height 28
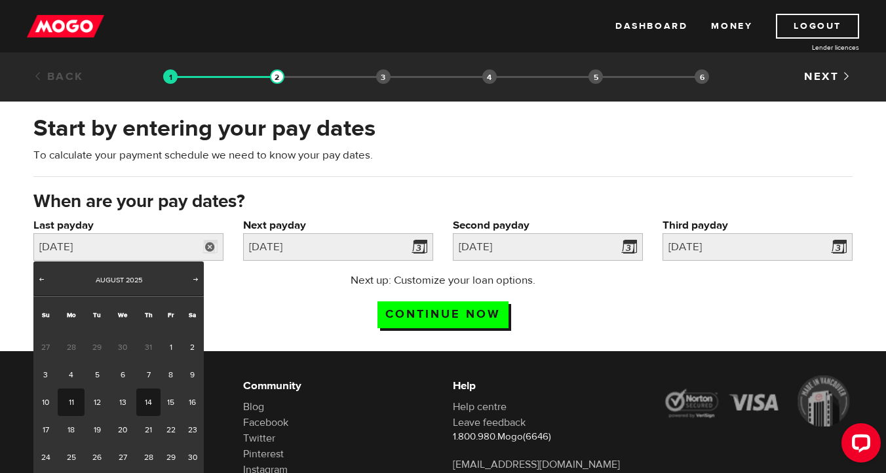
click at [146, 404] on link "14" at bounding box center [148, 403] width 24 height 28
type input "2025/08/14"
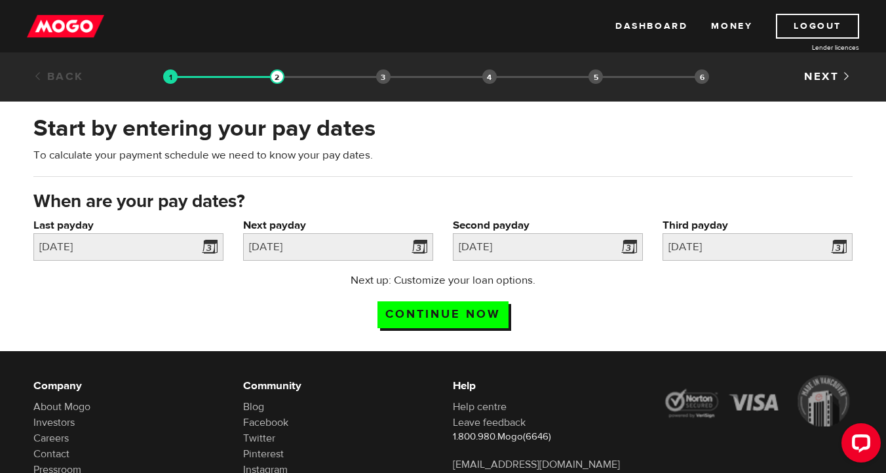
click at [298, 301] on div "Next up: Customize your loan options. Continue now" at bounding box center [443, 306] width 839 height 66
click at [410, 309] on input "Continue now" at bounding box center [443, 314] width 131 height 27
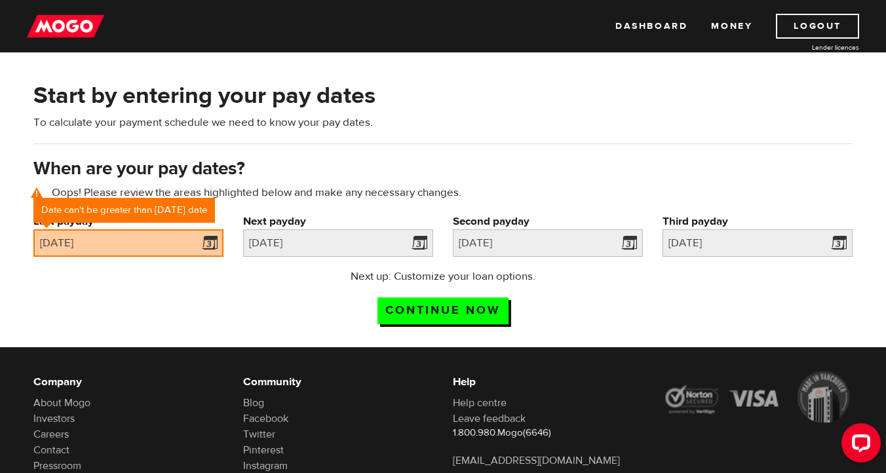
scroll to position [60, 0]
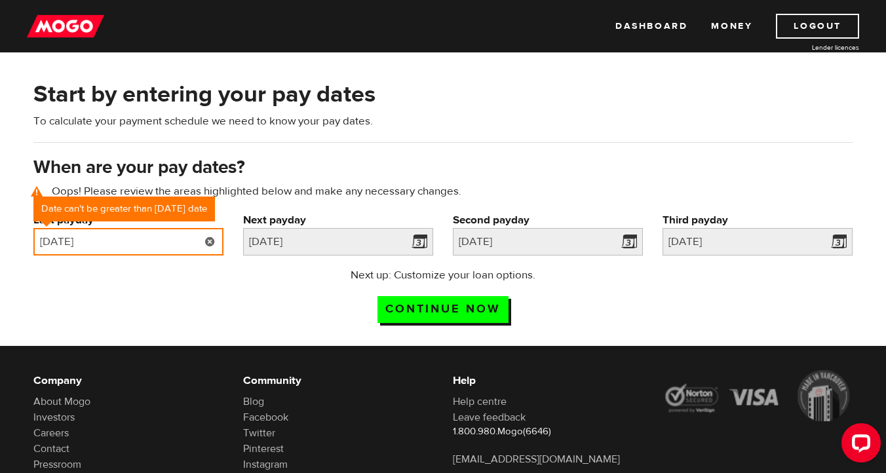
click at [94, 239] on input "[DATE]" at bounding box center [128, 242] width 190 height 28
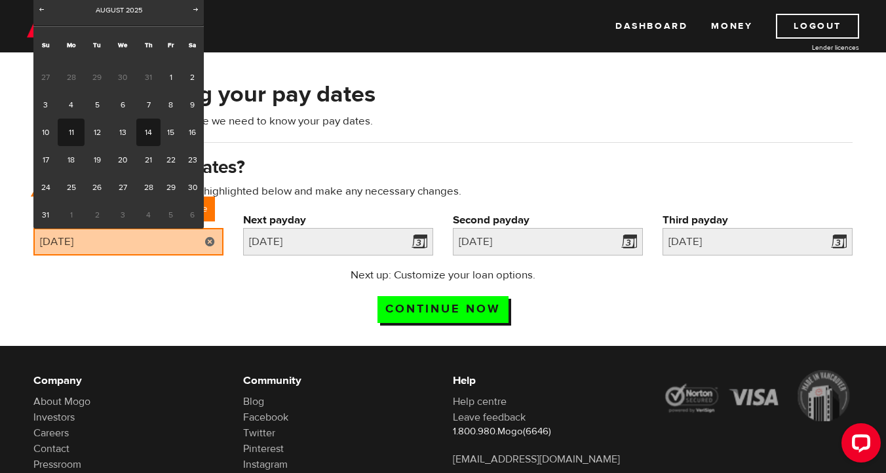
click at [75, 134] on link "11" at bounding box center [71, 133] width 27 height 28
type input "[DATE]"
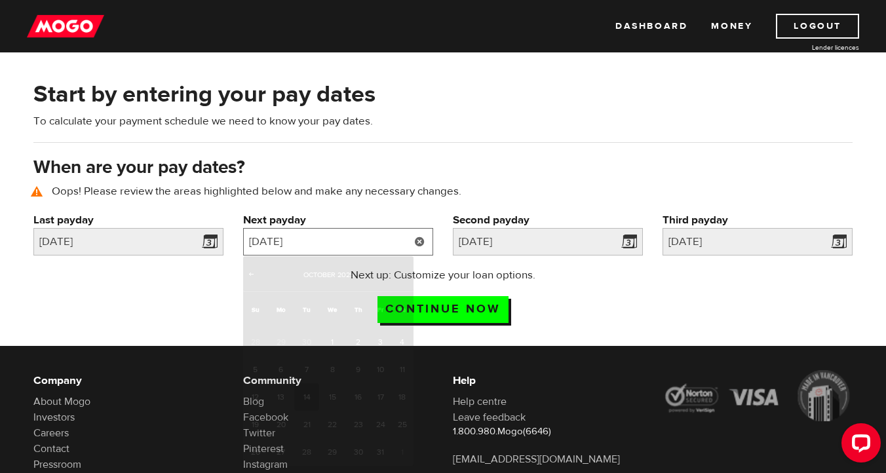
click at [313, 245] on input "[DATE]" at bounding box center [338, 242] width 190 height 28
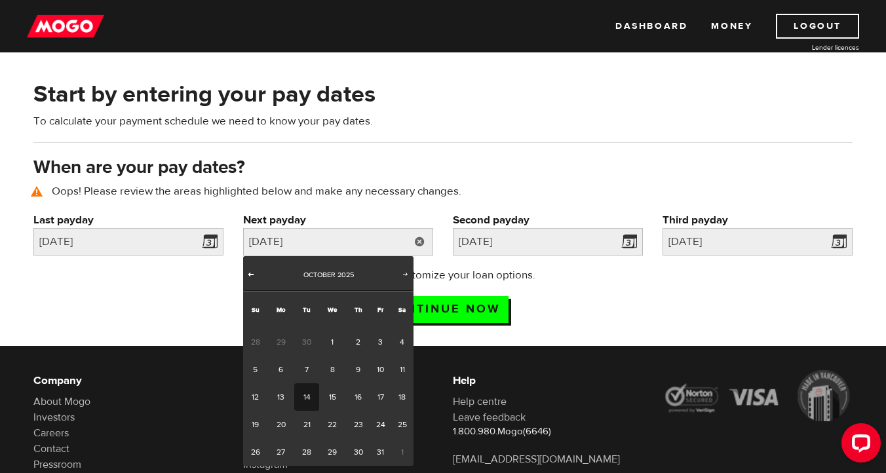
click at [250, 275] on span "Prev" at bounding box center [251, 274] width 10 height 10
click at [281, 449] on link "25" at bounding box center [280, 452] width 27 height 28
type input "2025/08/25"
type input "2025/9/8"
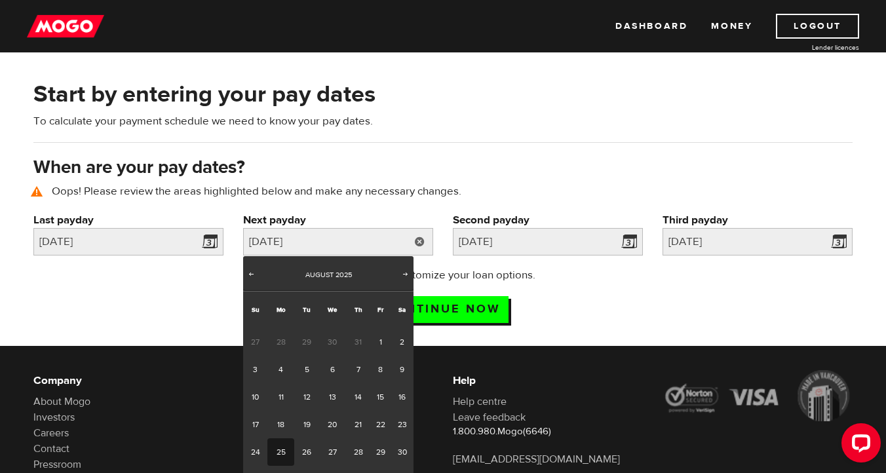
type input "2025/9/22"
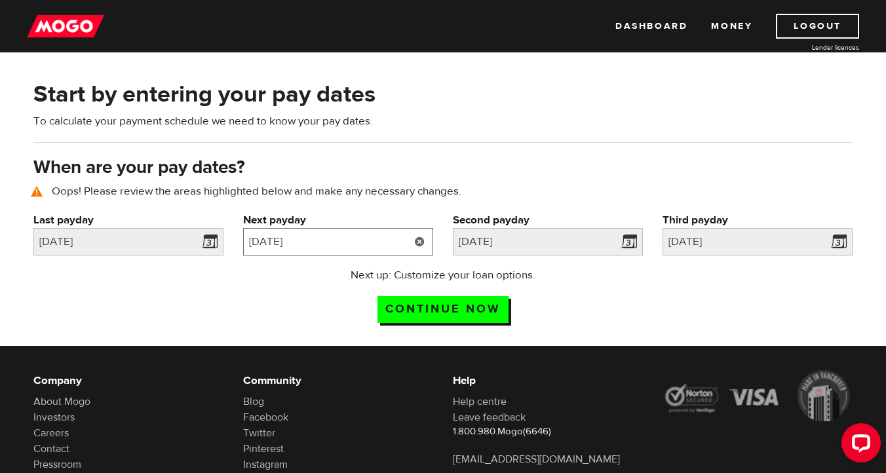
click at [309, 245] on input "2025/08/25" at bounding box center [338, 242] width 190 height 28
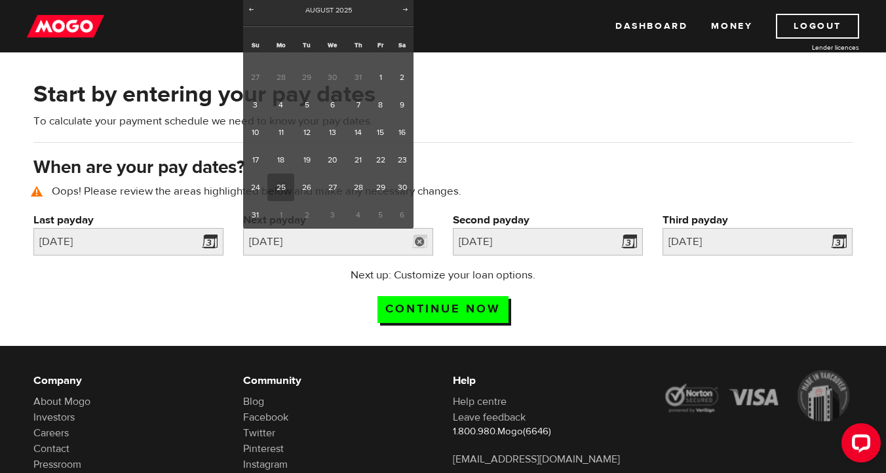
click at [290, 315] on div "Next up: Customize your loan options. Continue now" at bounding box center [443, 300] width 839 height 66
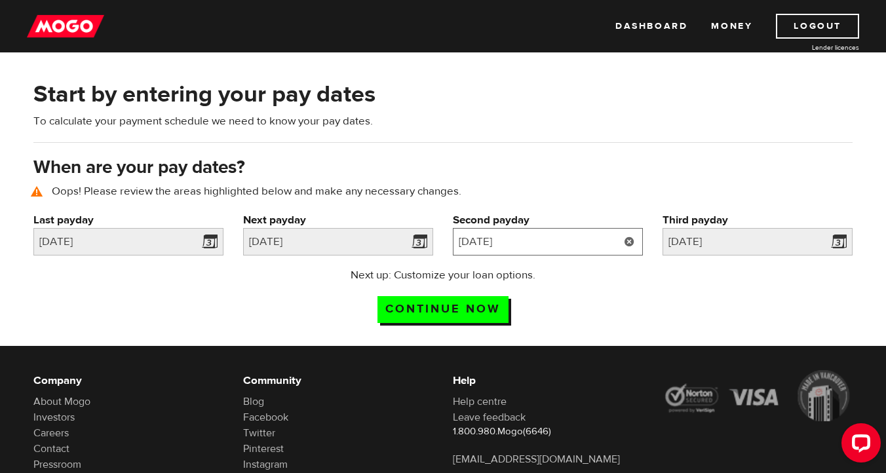
click at [523, 247] on input "2025/9/8" at bounding box center [548, 242] width 190 height 28
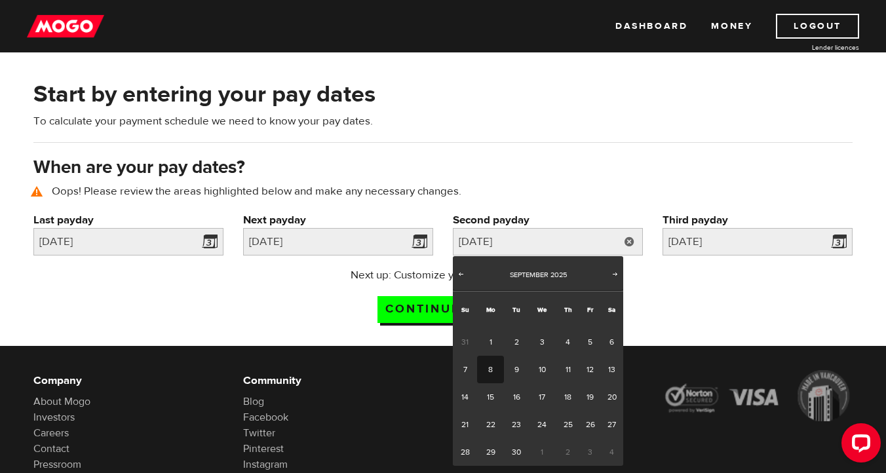
click at [493, 372] on link "8" at bounding box center [490, 370] width 27 height 28
type input "2025/09/08"
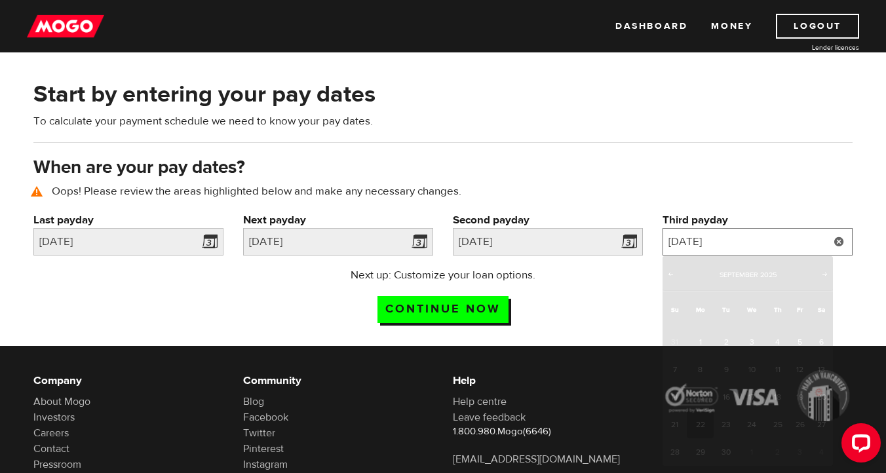
click at [730, 240] on input "2025/9/22" at bounding box center [758, 242] width 190 height 28
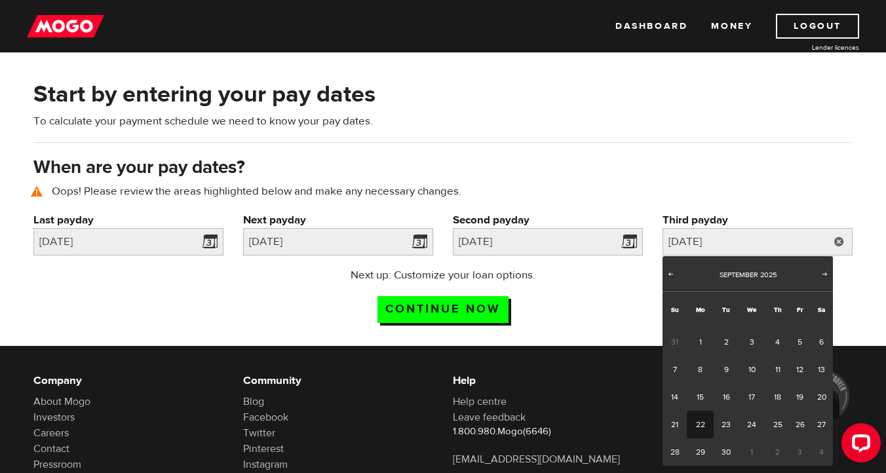
click at [705, 422] on link "22" at bounding box center [700, 425] width 27 height 28
type input "2025/09/22"
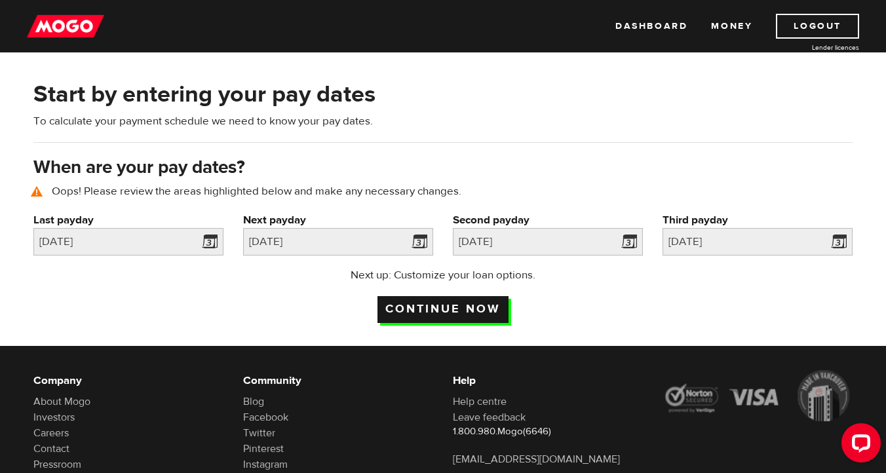
click at [468, 304] on input "Continue now" at bounding box center [443, 309] width 131 height 27
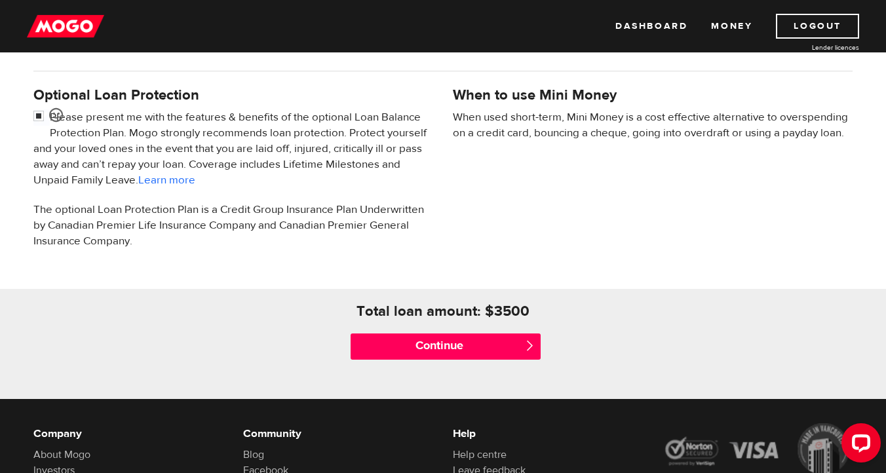
scroll to position [554, 0]
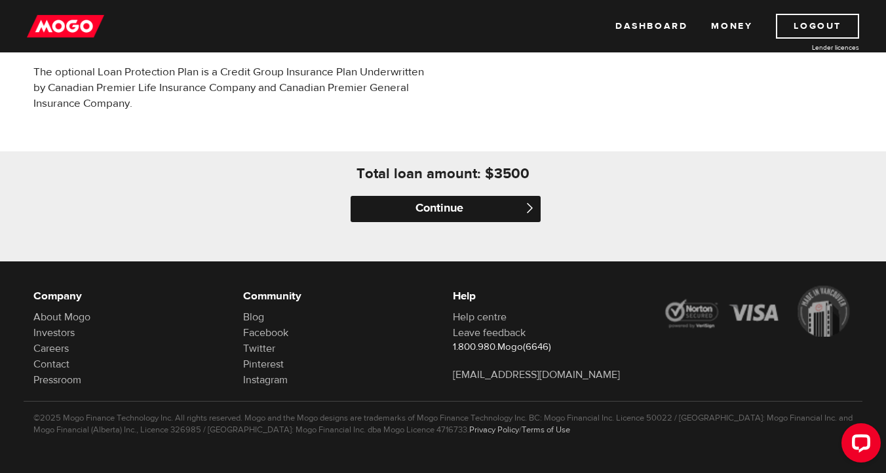
click at [455, 204] on input "Continue" at bounding box center [446, 209] width 190 height 26
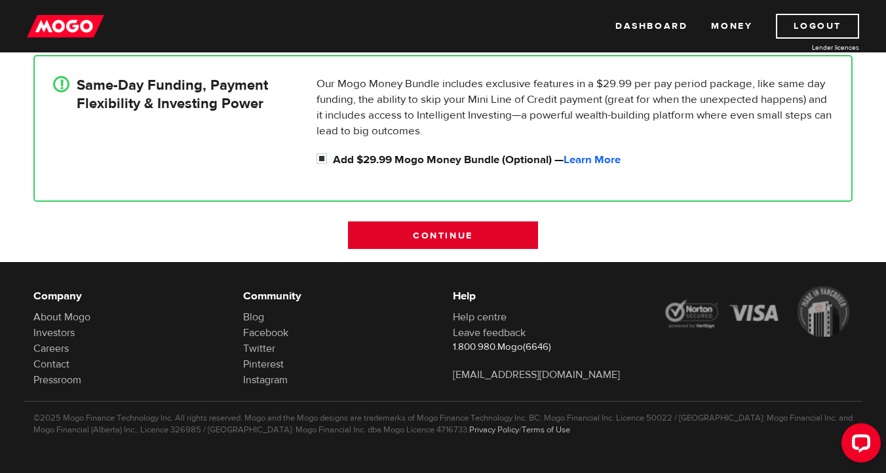
click at [509, 222] on input "Continue" at bounding box center [443, 236] width 190 height 28
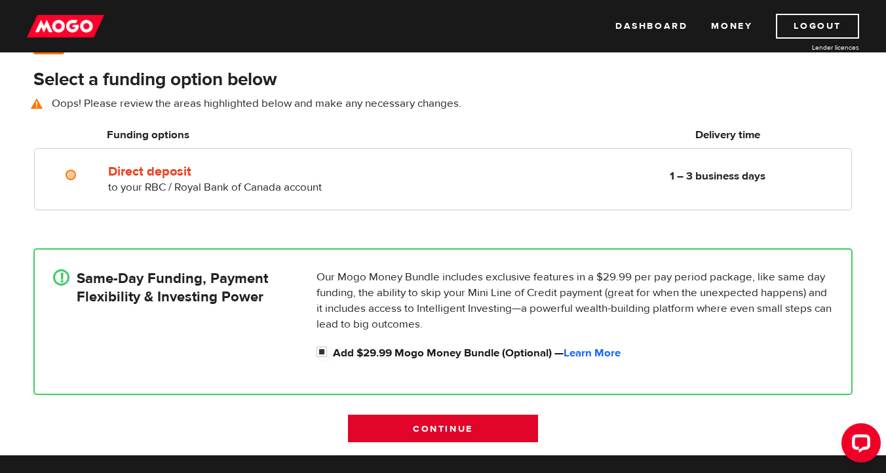
scroll to position [96, 0]
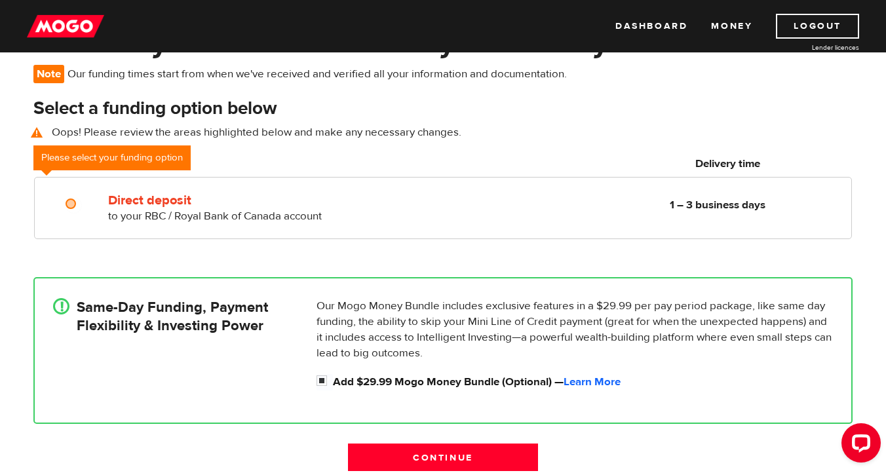
click at [77, 310] on h4 "Same-Day Funding, Payment Flexibility & Investing Power" at bounding box center [172, 316] width 191 height 37
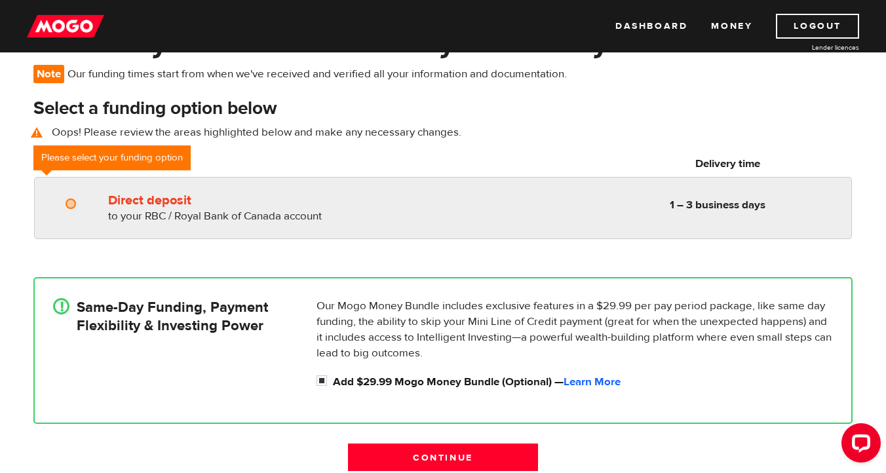
radio input "true"
click at [71, 203] on input "Direct deposit" at bounding box center [74, 205] width 16 height 16
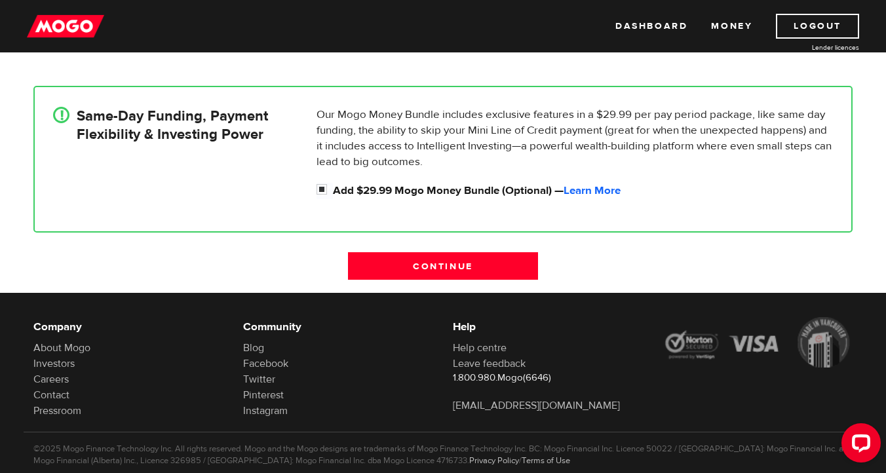
scroll to position [318, 0]
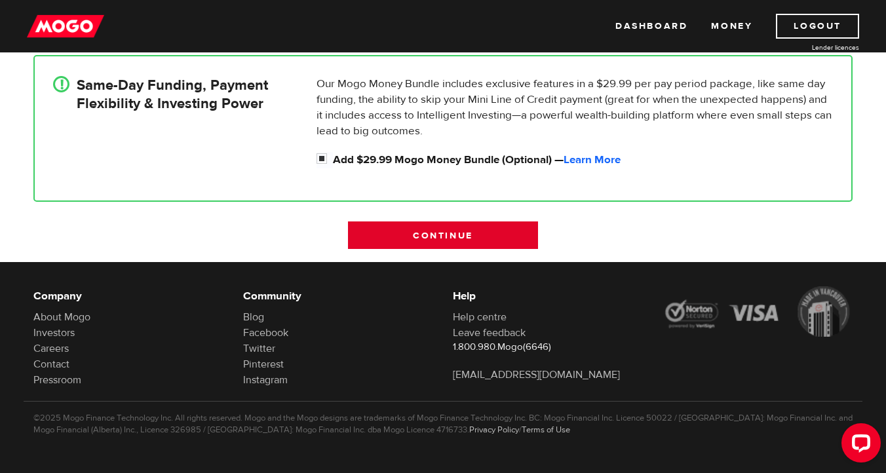
click at [489, 237] on input "Continue" at bounding box center [443, 236] width 190 height 28
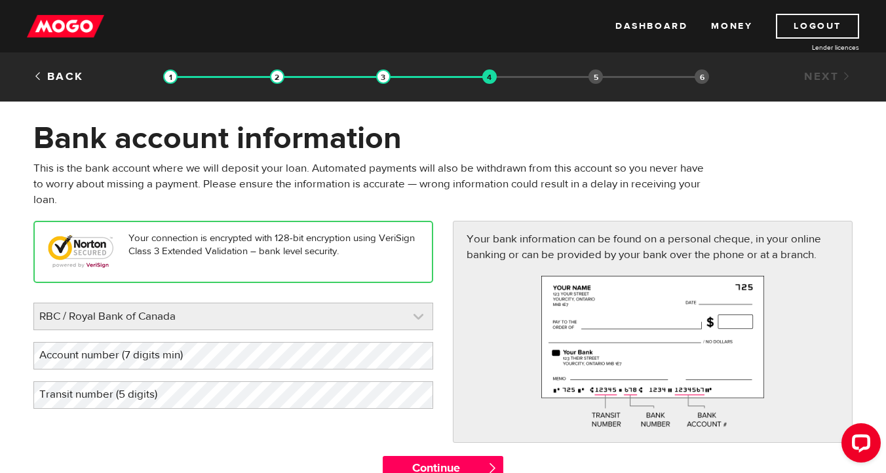
click at [414, 310] on link at bounding box center [233, 316] width 398 height 26
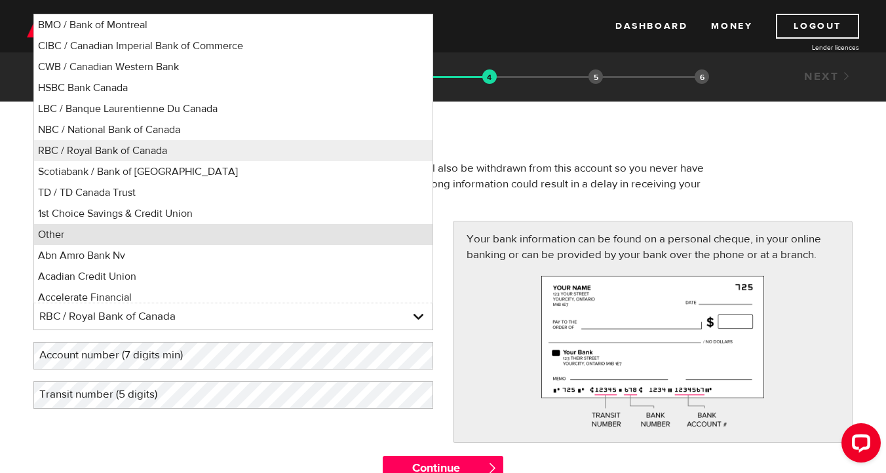
scroll to position [5, 0]
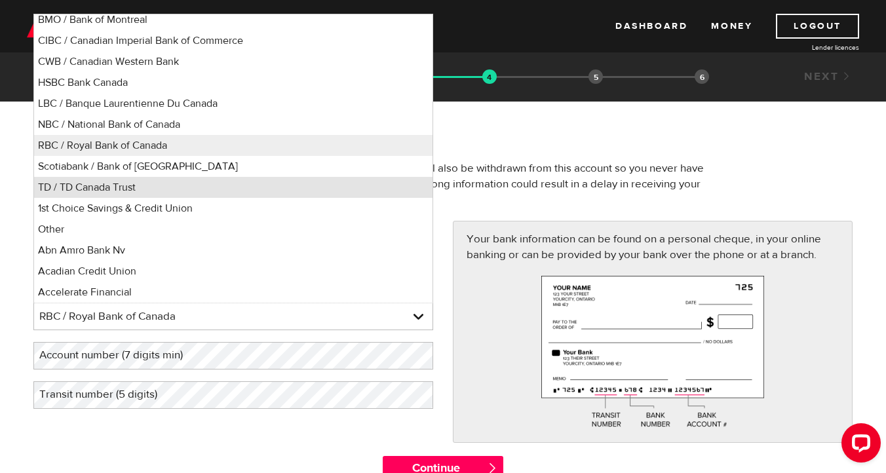
click at [128, 188] on li "TD / TD Canada Trust" at bounding box center [233, 187] width 398 height 21
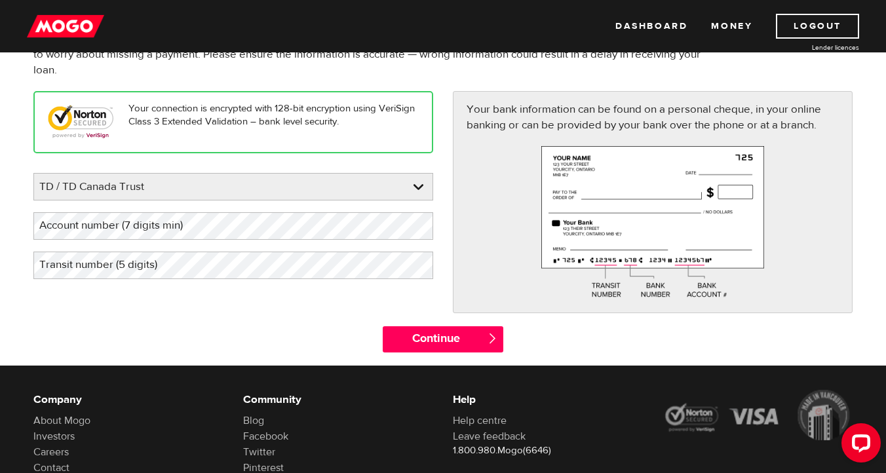
scroll to position [0, 0]
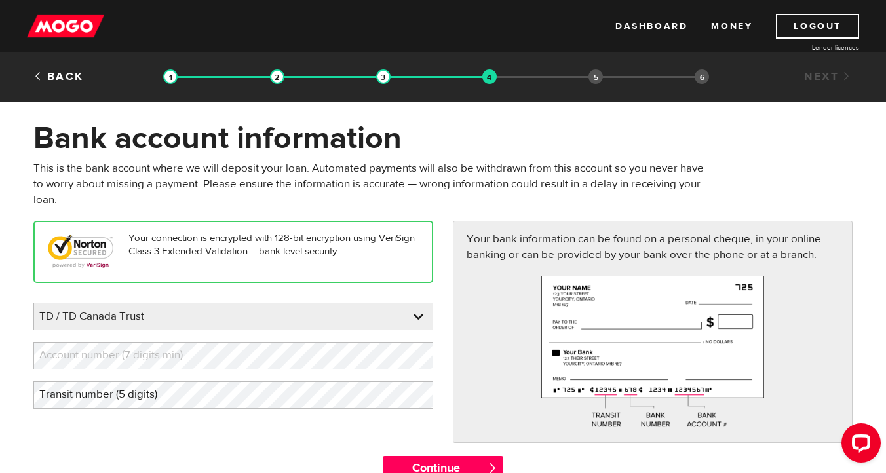
click at [582, 172] on p "This is the bank account where we will deposit your loan. Automated payments wi…" at bounding box center [373, 184] width 680 height 47
click at [603, 154] on h1 "Bank account information" at bounding box center [442, 138] width 819 height 34
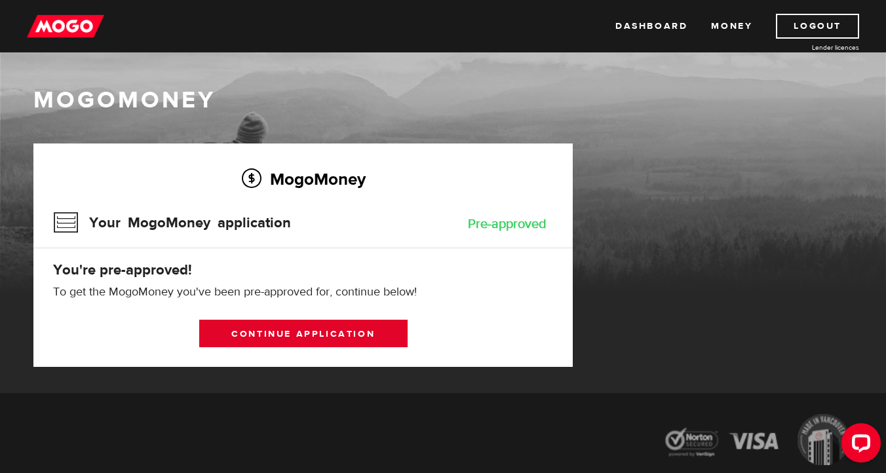
click at [319, 332] on link "Continue application" at bounding box center [303, 334] width 208 height 28
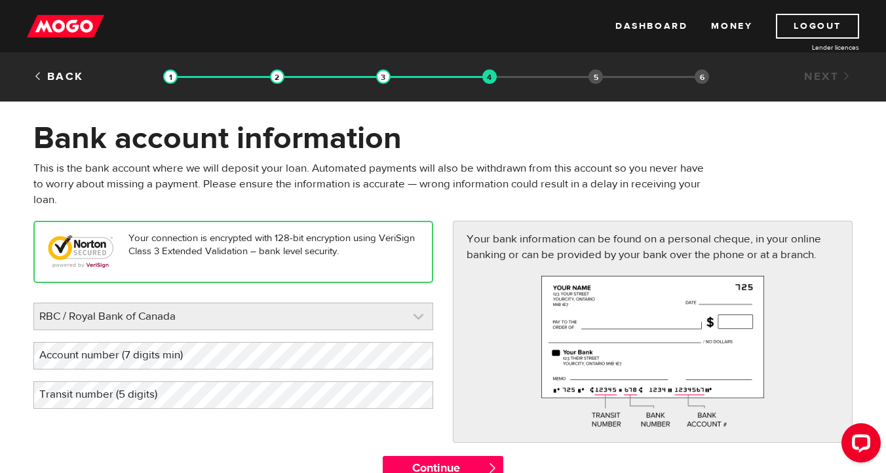
click at [391, 314] on link at bounding box center [233, 316] width 398 height 26
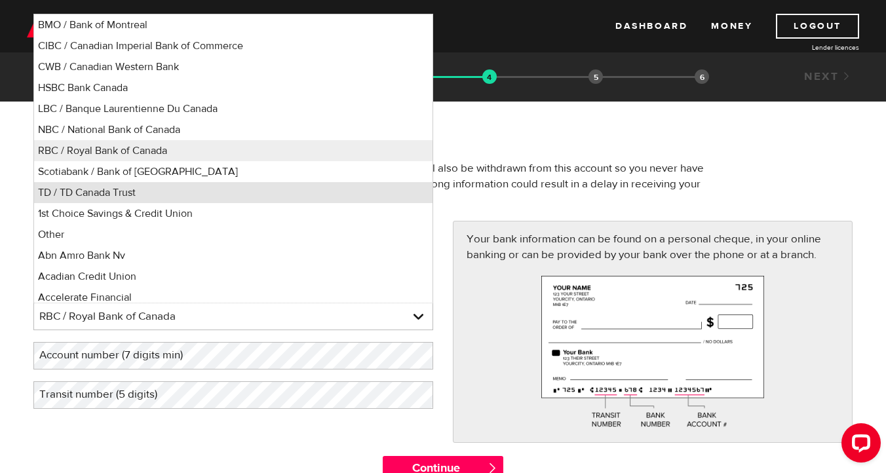
click at [126, 192] on li "TD / TD Canada Trust" at bounding box center [233, 192] width 398 height 21
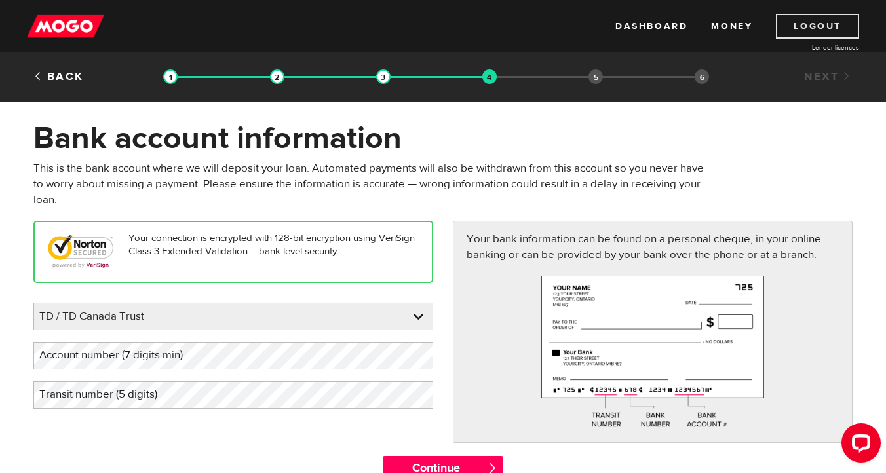
click at [821, 26] on link "Logout" at bounding box center [817, 26] width 83 height 25
